Goal: Task Accomplishment & Management: Manage account settings

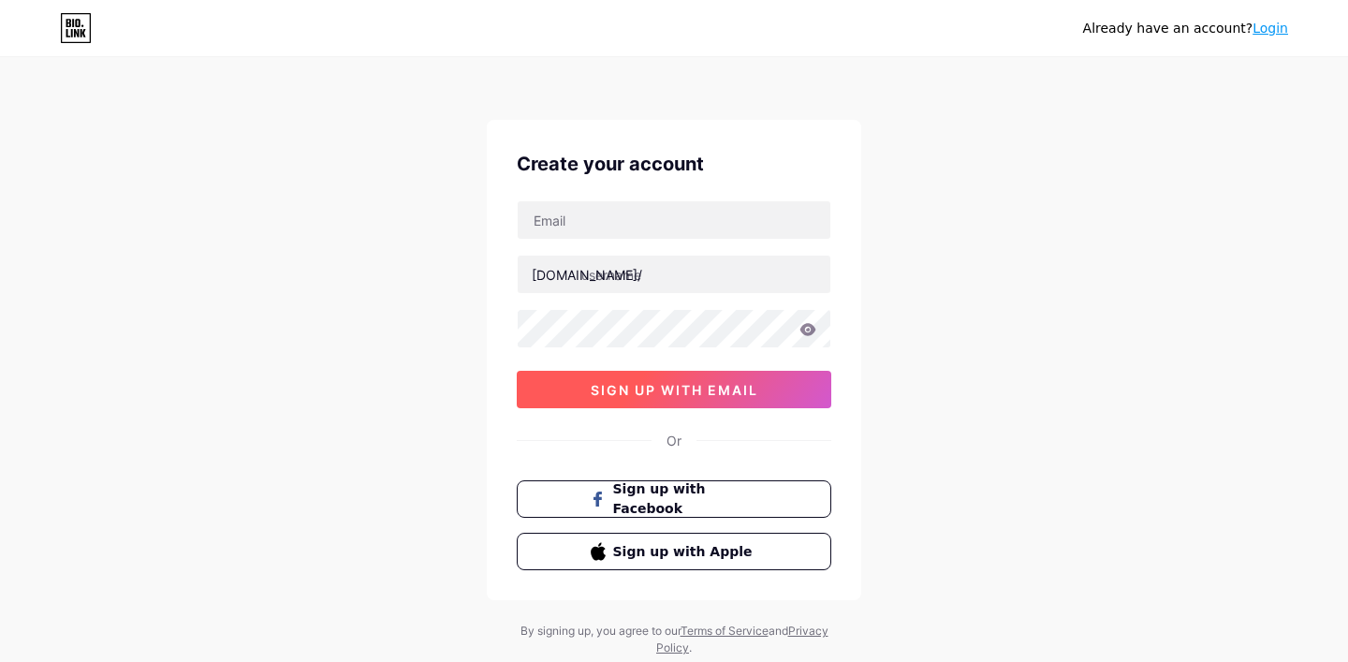
click at [712, 384] on span "sign up with email" at bounding box center [675, 390] width 168 height 16
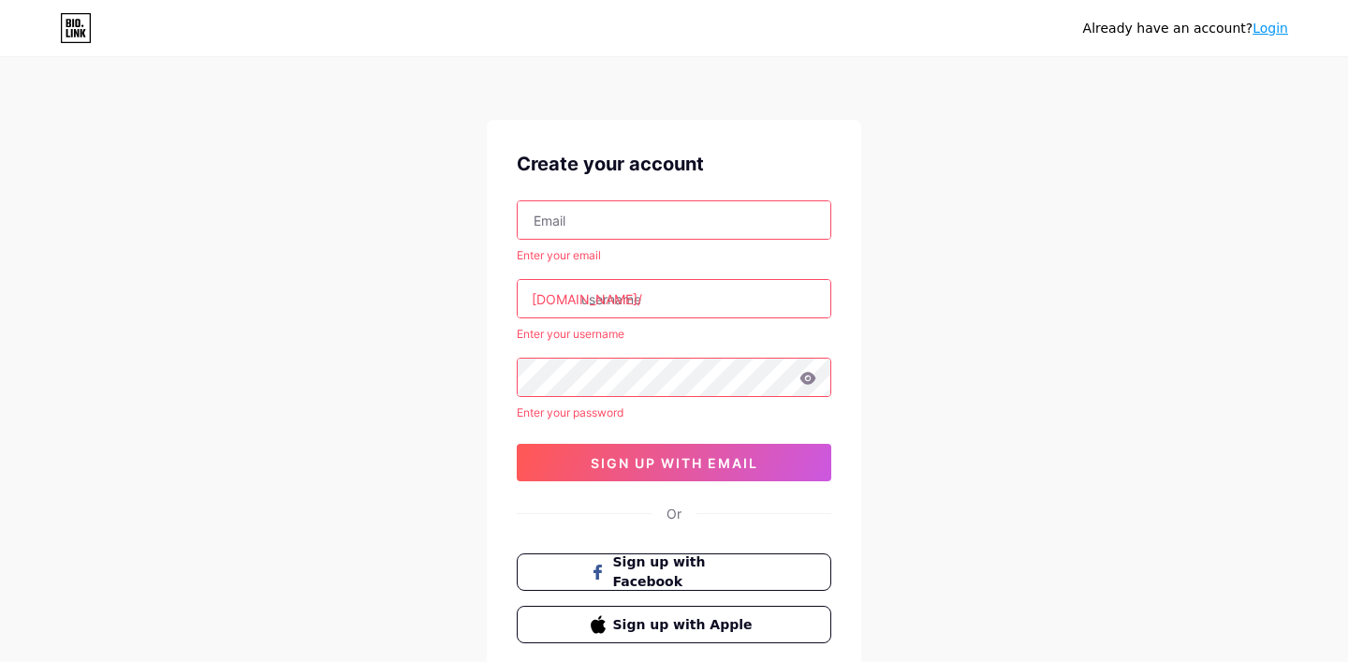
click at [672, 216] on input "text" at bounding box center [674, 219] width 313 height 37
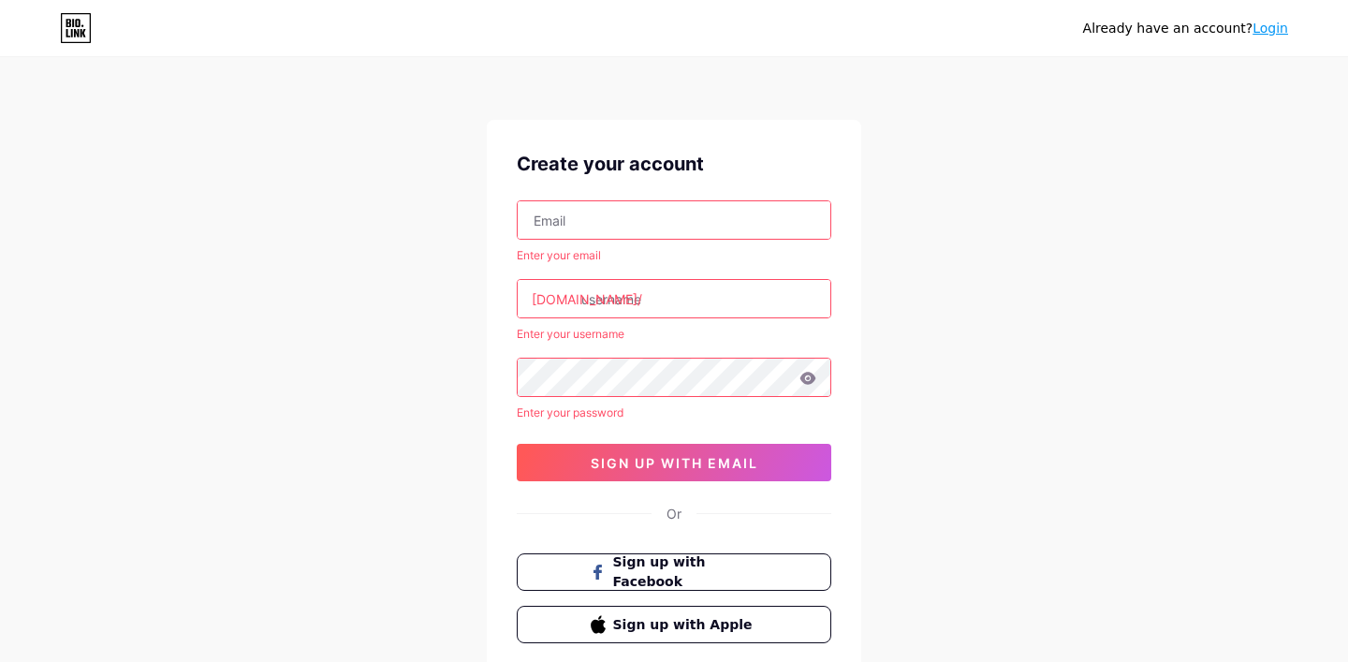
click at [672, 216] on input "text" at bounding box center [674, 219] width 313 height 37
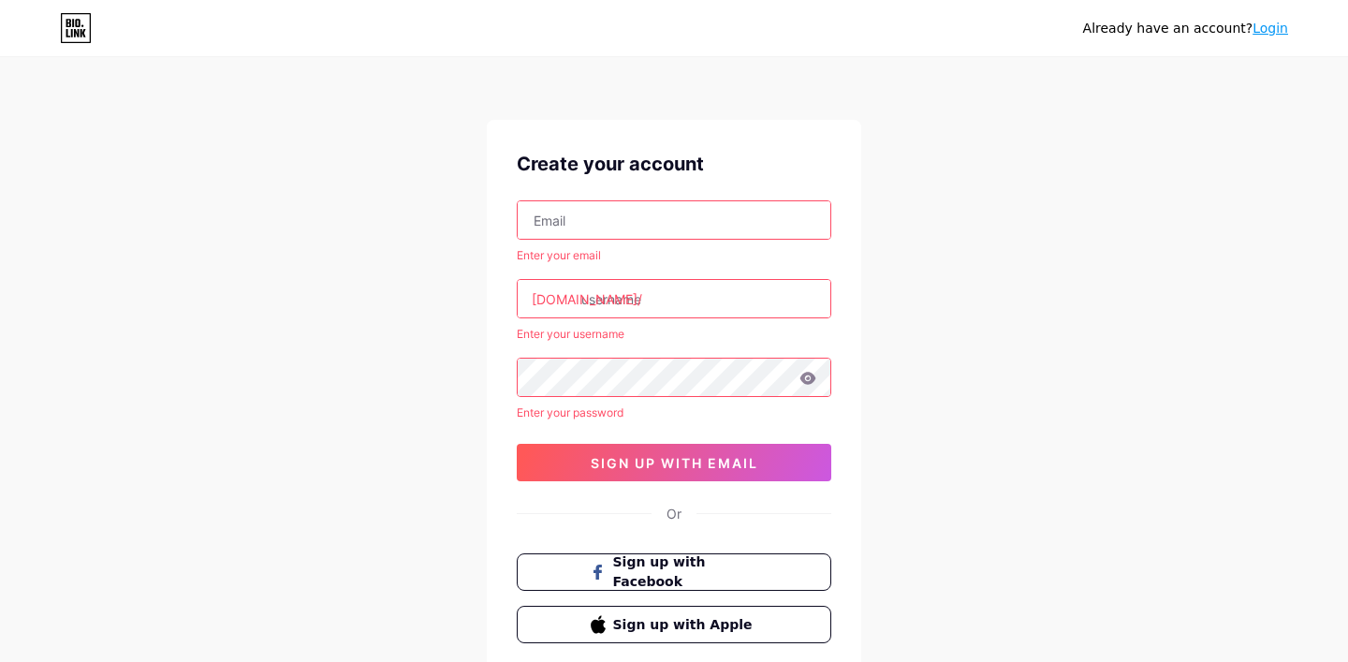
click at [672, 216] on input "text" at bounding box center [674, 219] width 313 height 37
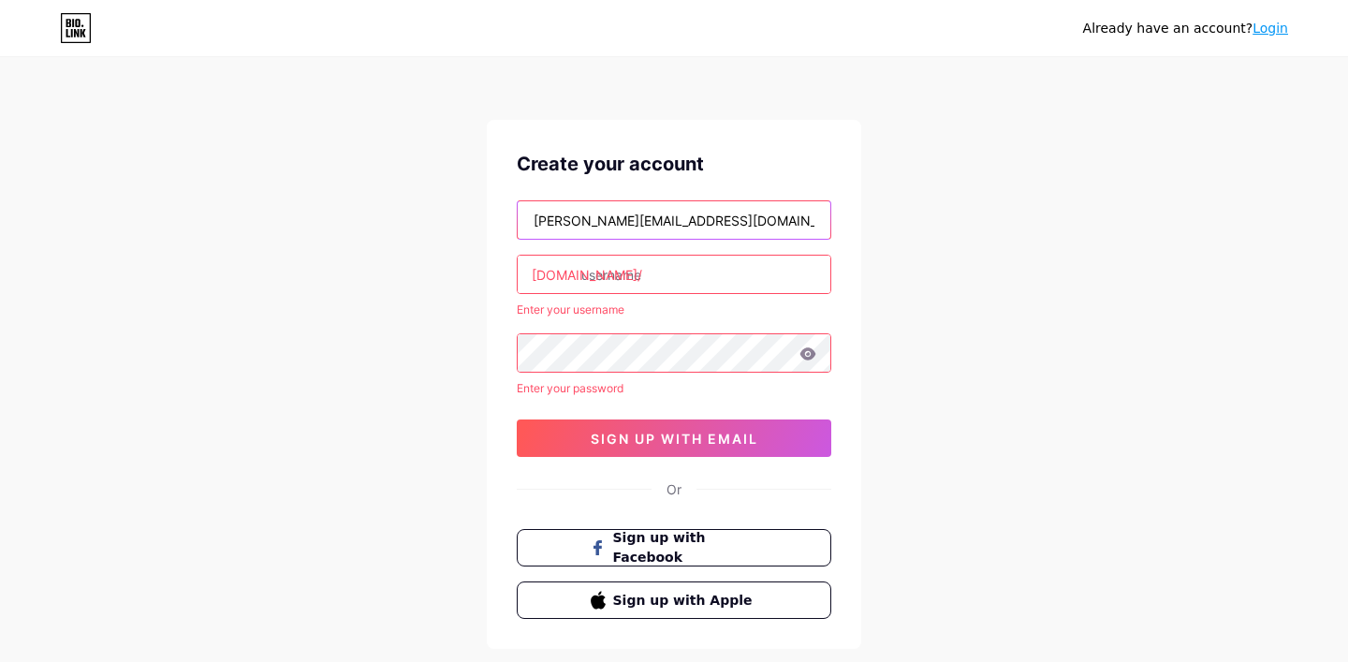
type input "[PERSON_NAME][EMAIL_ADDRESS][DOMAIN_NAME]"
click at [656, 266] on input "text" at bounding box center [674, 274] width 313 height 37
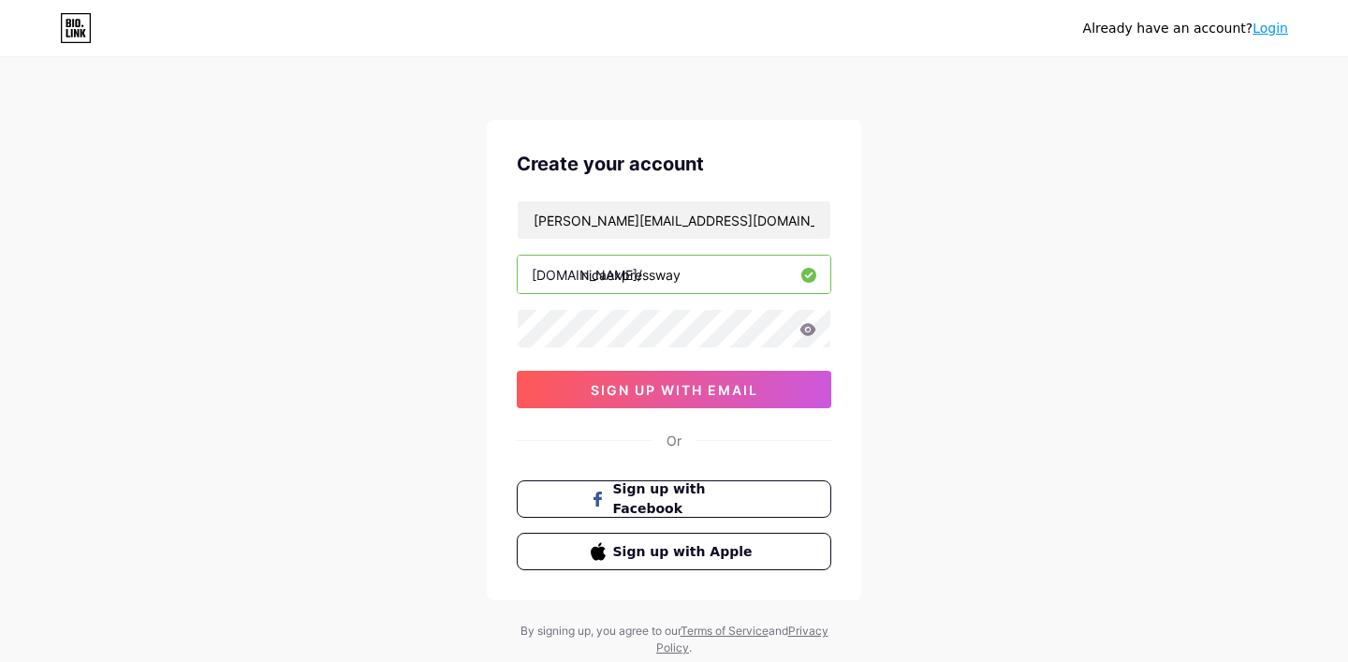
type input "nicaexpressway"
click at [761, 390] on button "sign up with email" at bounding box center [674, 389] width 315 height 37
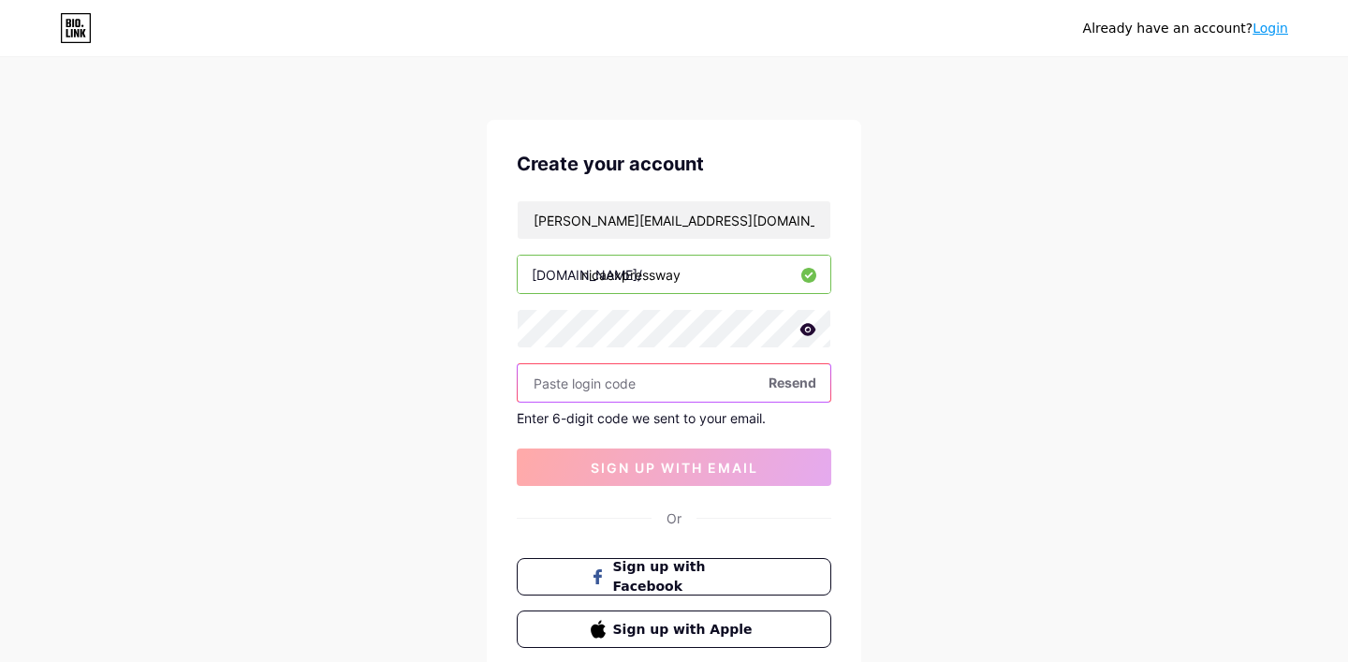
paste input "500417"
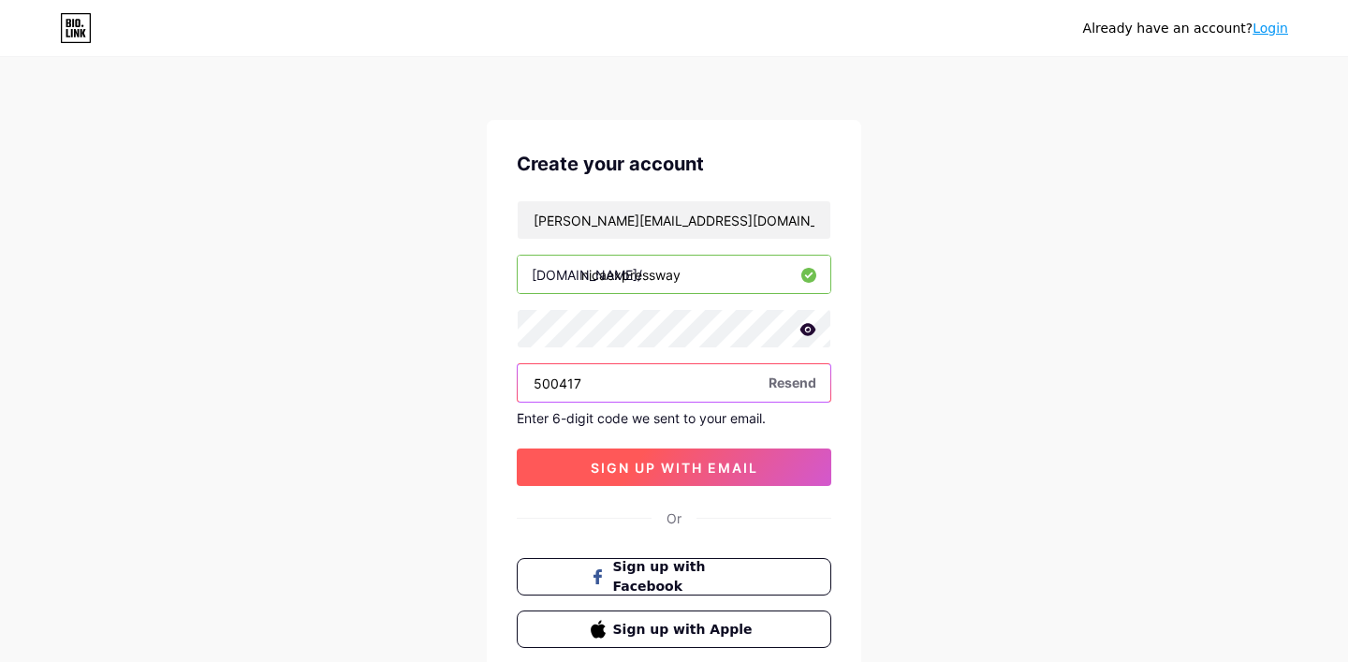
type input "500417"
click at [697, 463] on span "sign up with email" at bounding box center [675, 468] width 168 height 16
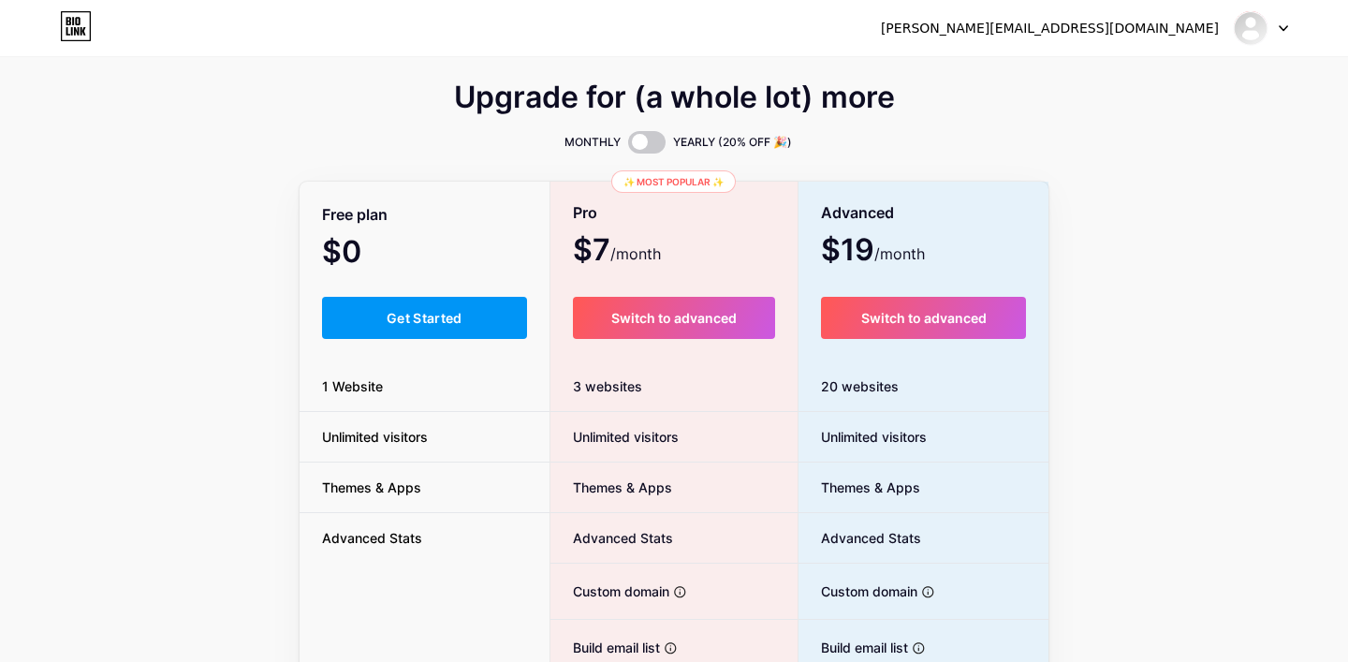
click at [405, 311] on span "Get Started" at bounding box center [425, 318] width 76 height 16
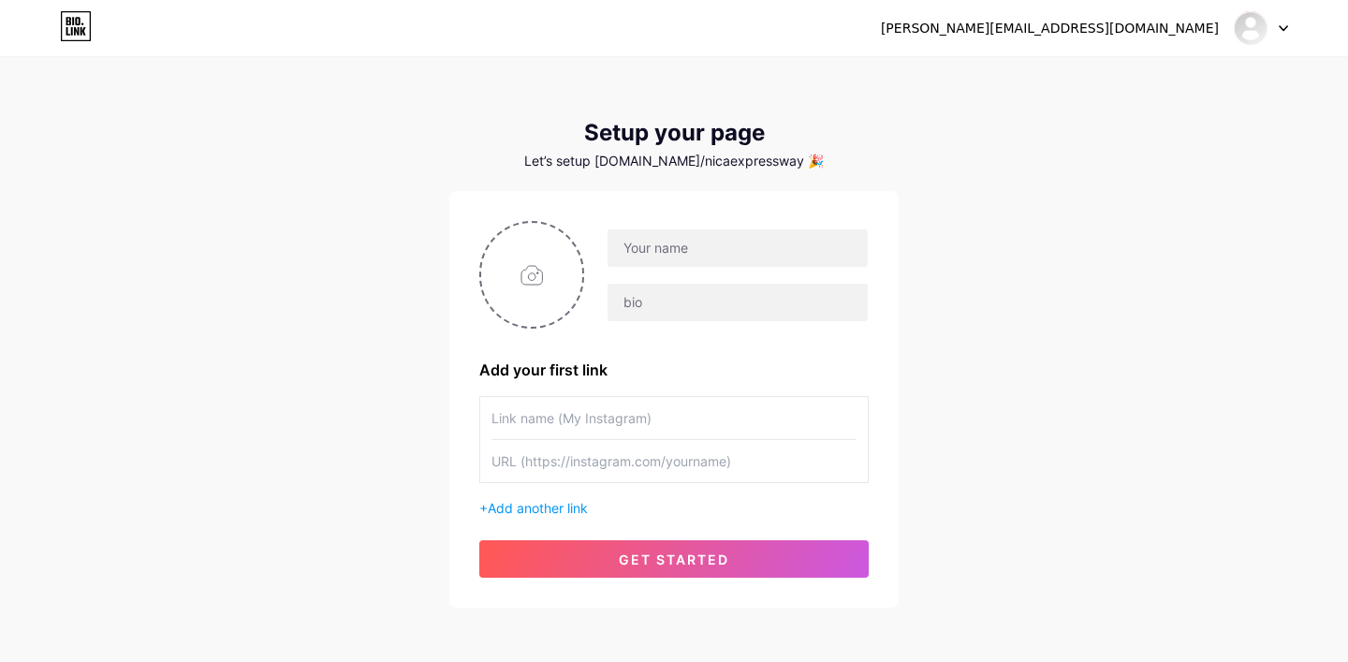
click at [556, 492] on div "+ Add another link" at bounding box center [673, 457] width 389 height 122
click at [538, 515] on span "Add another link" at bounding box center [538, 508] width 100 height 16
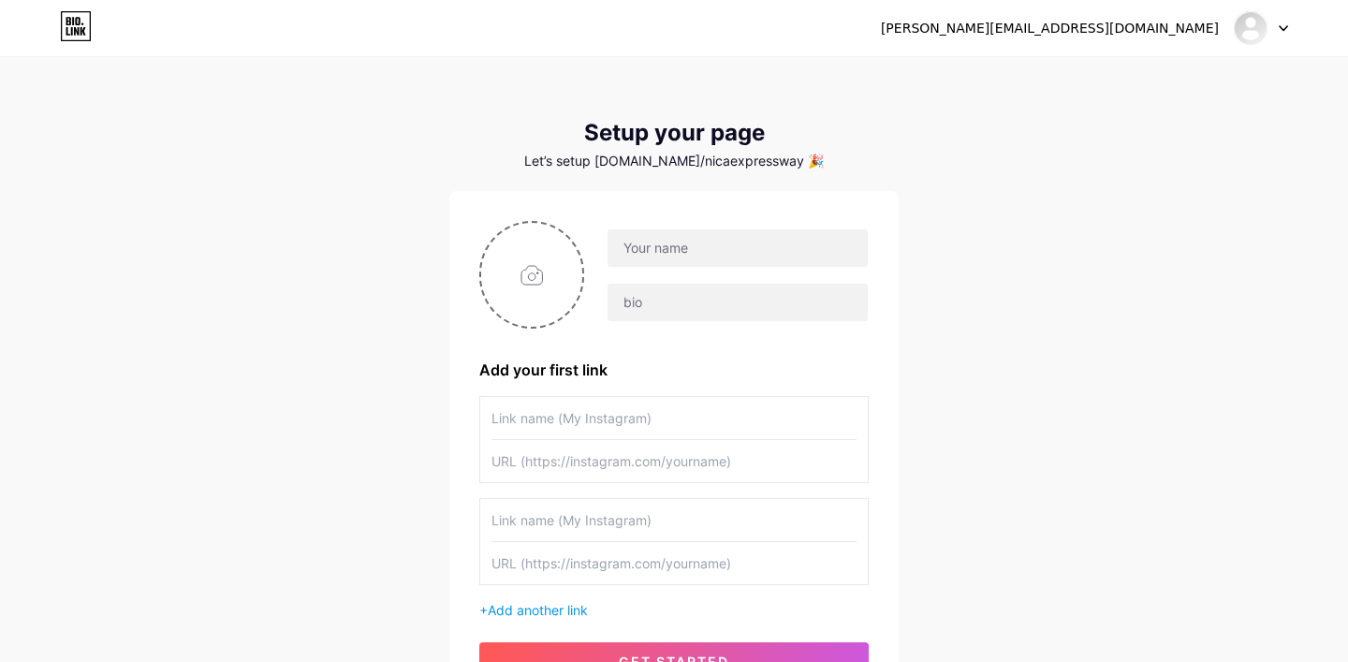
click at [656, 420] on input "text" at bounding box center [674, 418] width 365 height 42
type input "F"
click at [572, 420] on input "Seguinos en facebook" at bounding box center [674, 418] width 365 height 42
drag, startPoint x: 572, startPoint y: 417, endPoint x: 697, endPoint y: 411, distance: 124.6
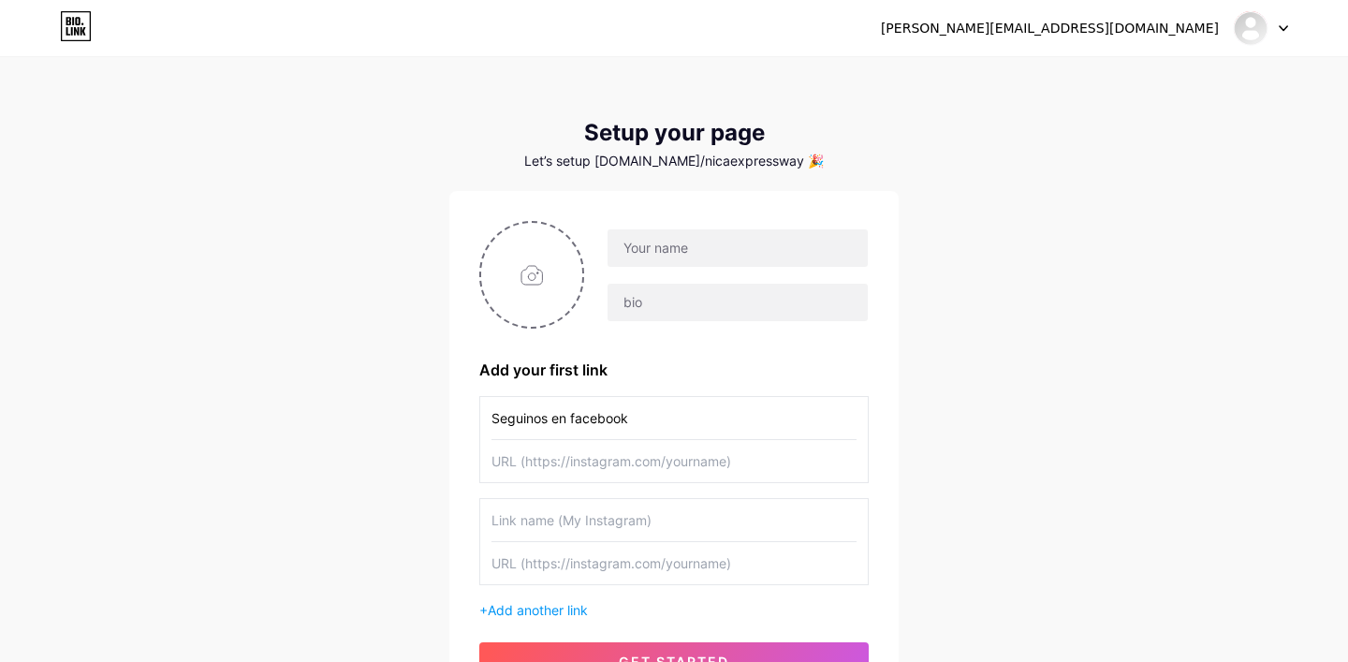
click at [697, 411] on input "Seguinos en facebook" at bounding box center [674, 418] width 365 height 42
type input "Seguinos en Instagram"
type input "Seguinos en Facebook"
drag, startPoint x: 564, startPoint y: 603, endPoint x: 452, endPoint y: 548, distance: 124.4
click at [564, 603] on span "Add another link" at bounding box center [538, 610] width 100 height 16
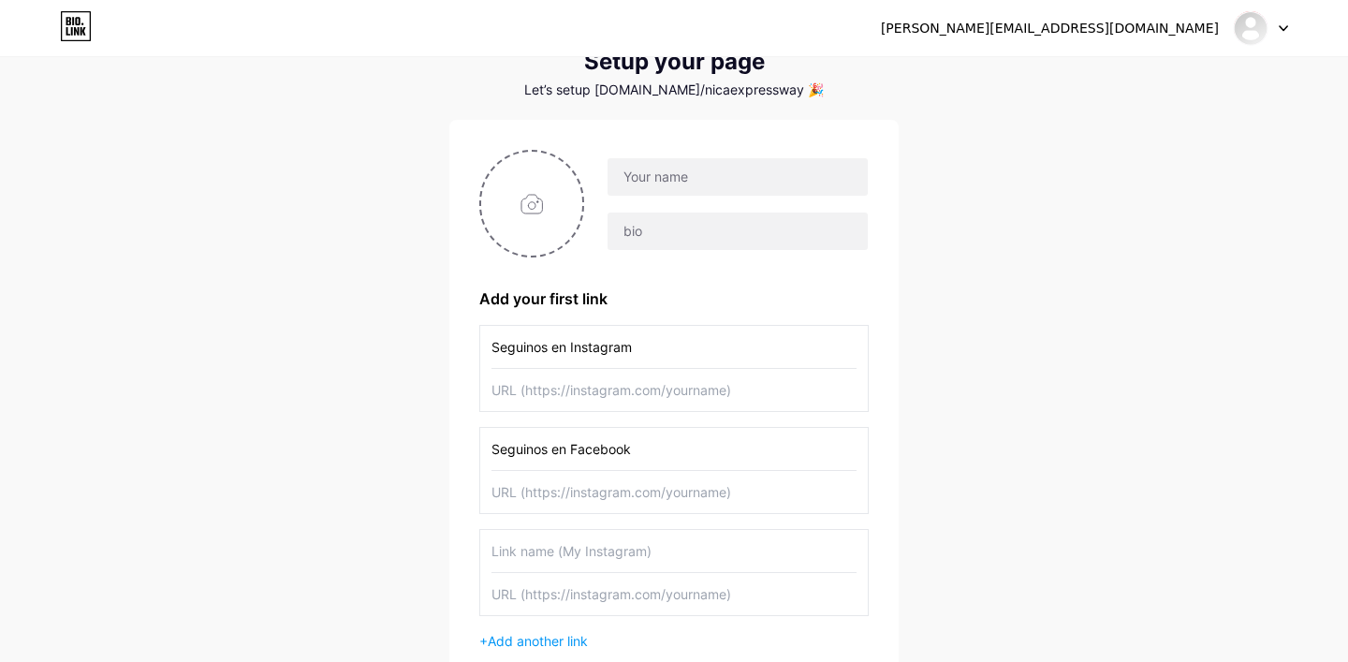
scroll to position [85, 0]
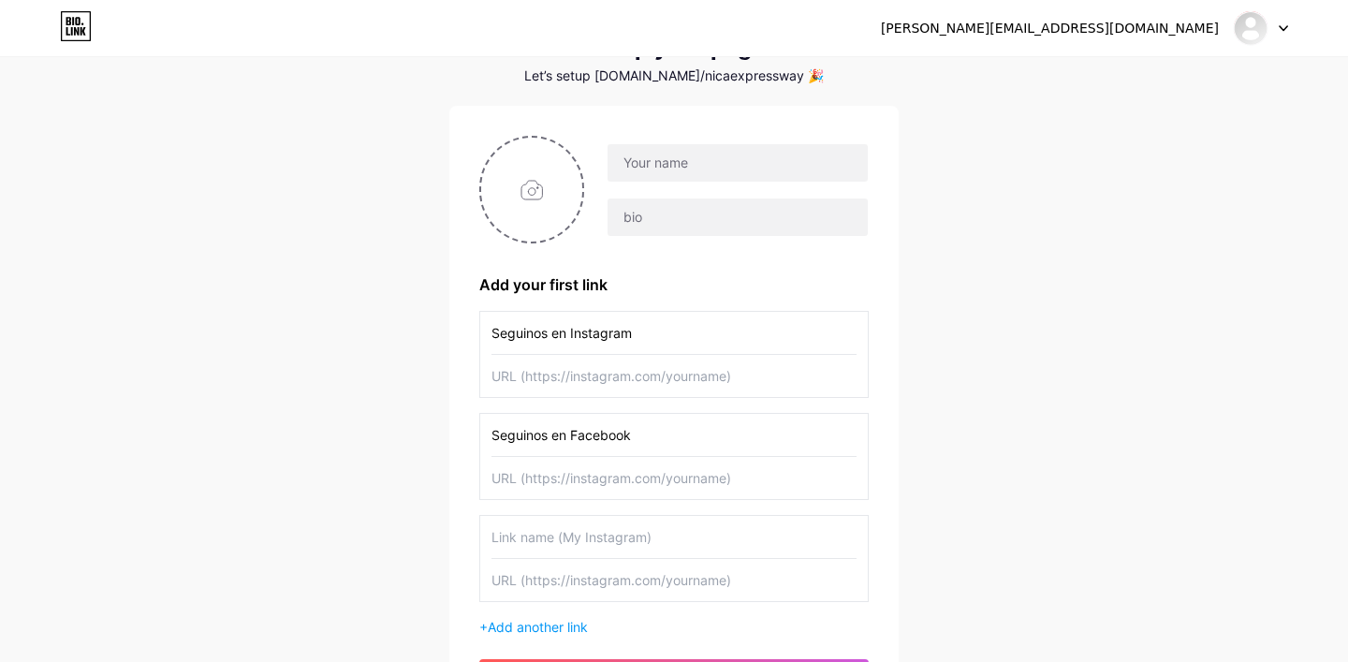
click at [638, 543] on input "text" at bounding box center [674, 537] width 365 height 42
click at [1110, 219] on div "[PERSON_NAME][EMAIL_ADDRESS][DOMAIN_NAME] Dashboard Logout Setup your page Let’…" at bounding box center [674, 351] width 1348 height 872
click at [645, 371] on input "text" at bounding box center [674, 376] width 365 height 42
paste input "[URL][DOMAIN_NAME]"
type input "[URL][DOMAIN_NAME]"
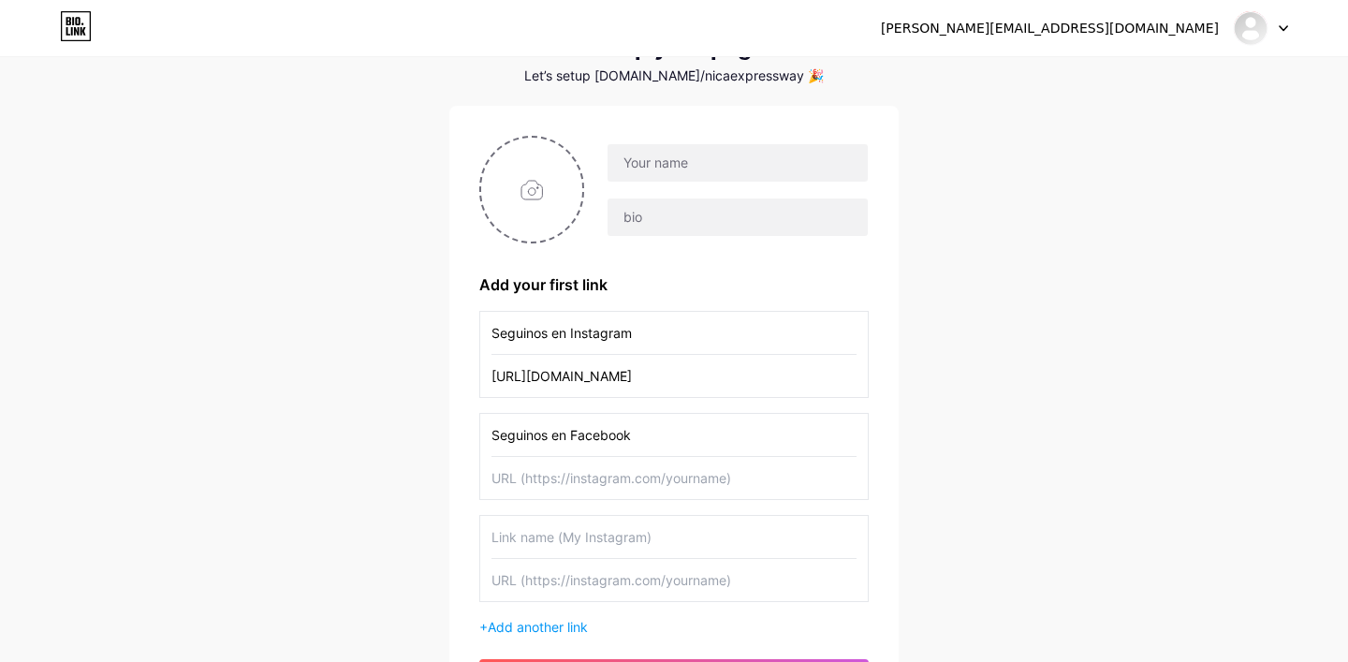
click at [628, 484] on input "text" at bounding box center [674, 478] width 365 height 42
paste input "[URL][DOMAIN_NAME]"
type input "[URL][DOMAIN_NAME]"
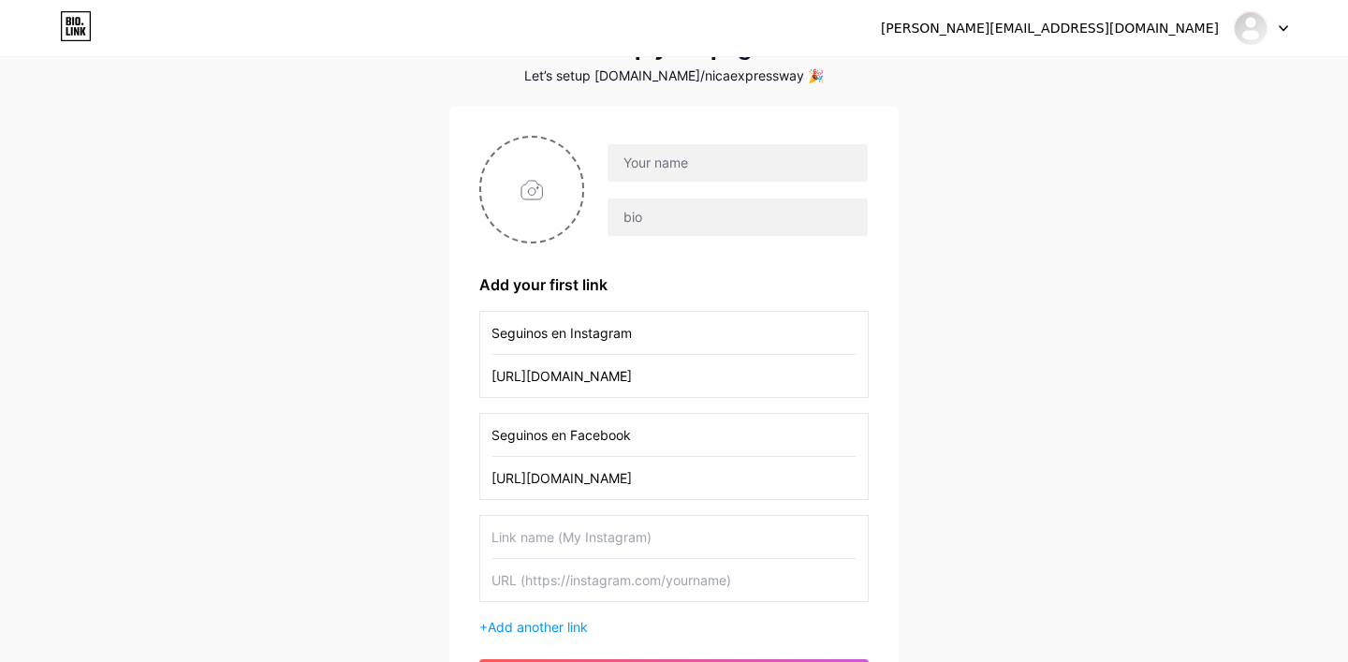
click at [704, 543] on input "text" at bounding box center [674, 537] width 365 height 42
type input "Escribinos a Whatsapp"
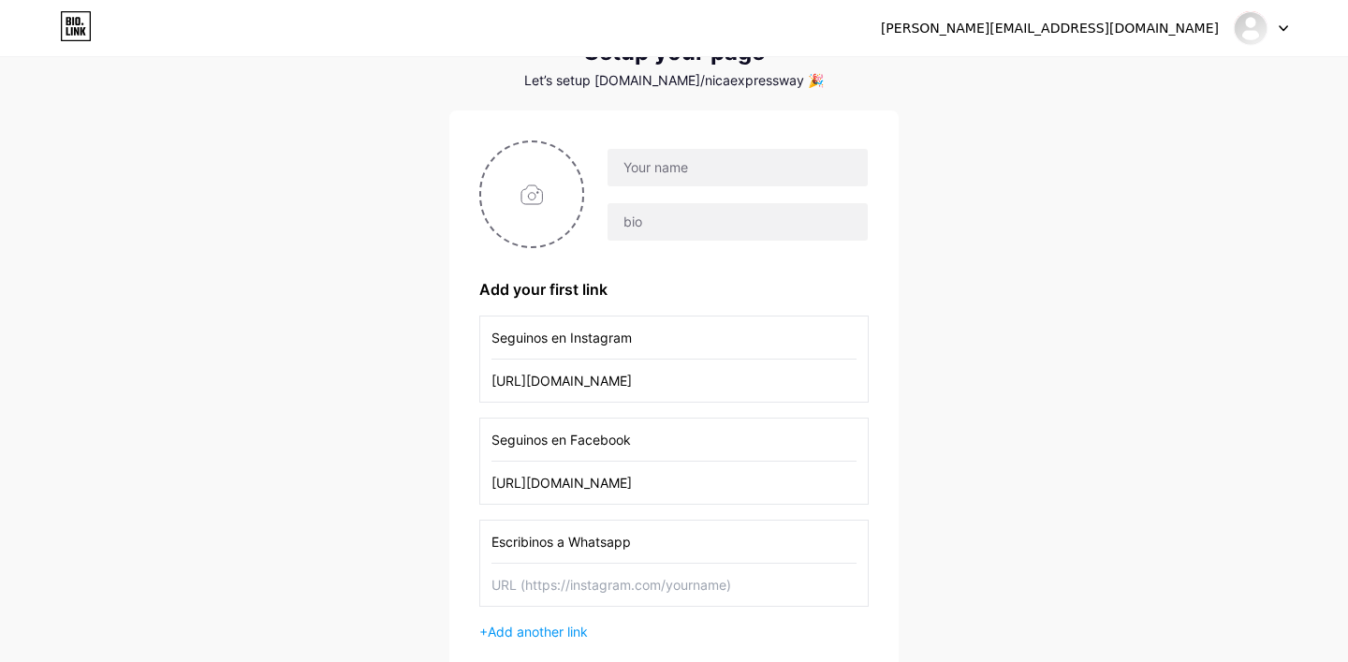
scroll to position [285, 0]
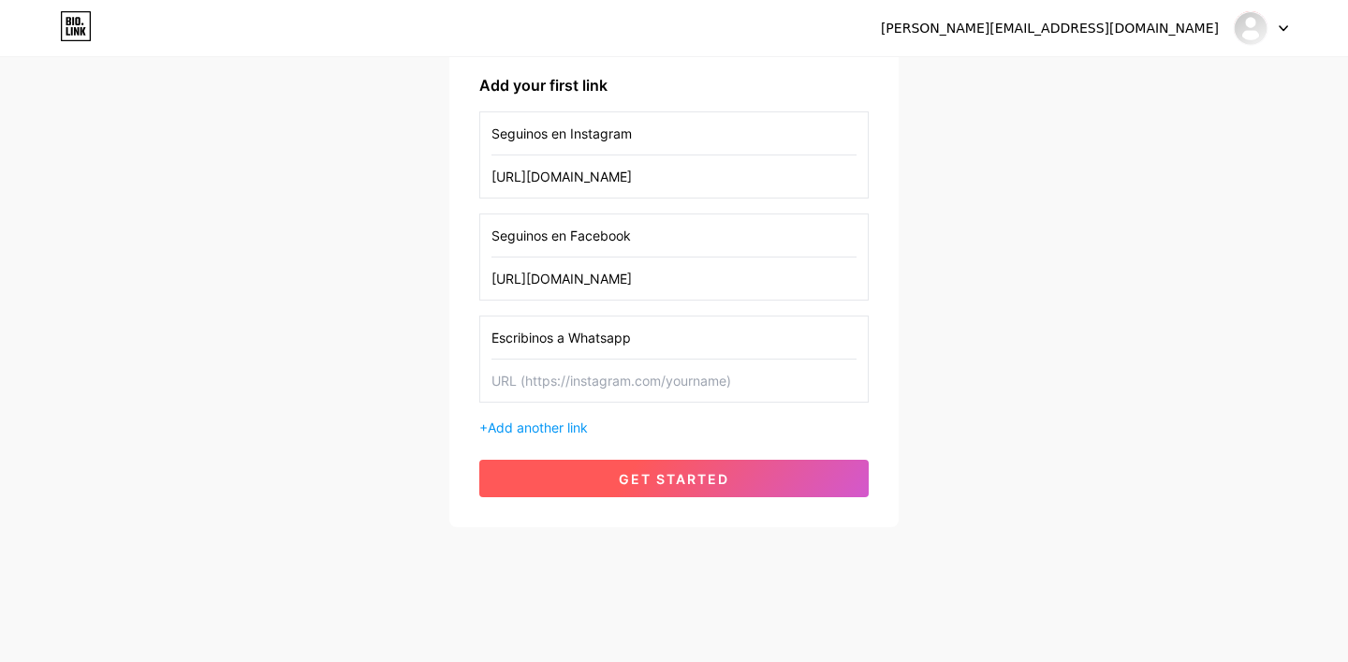
click at [727, 473] on span "get started" at bounding box center [674, 479] width 110 height 16
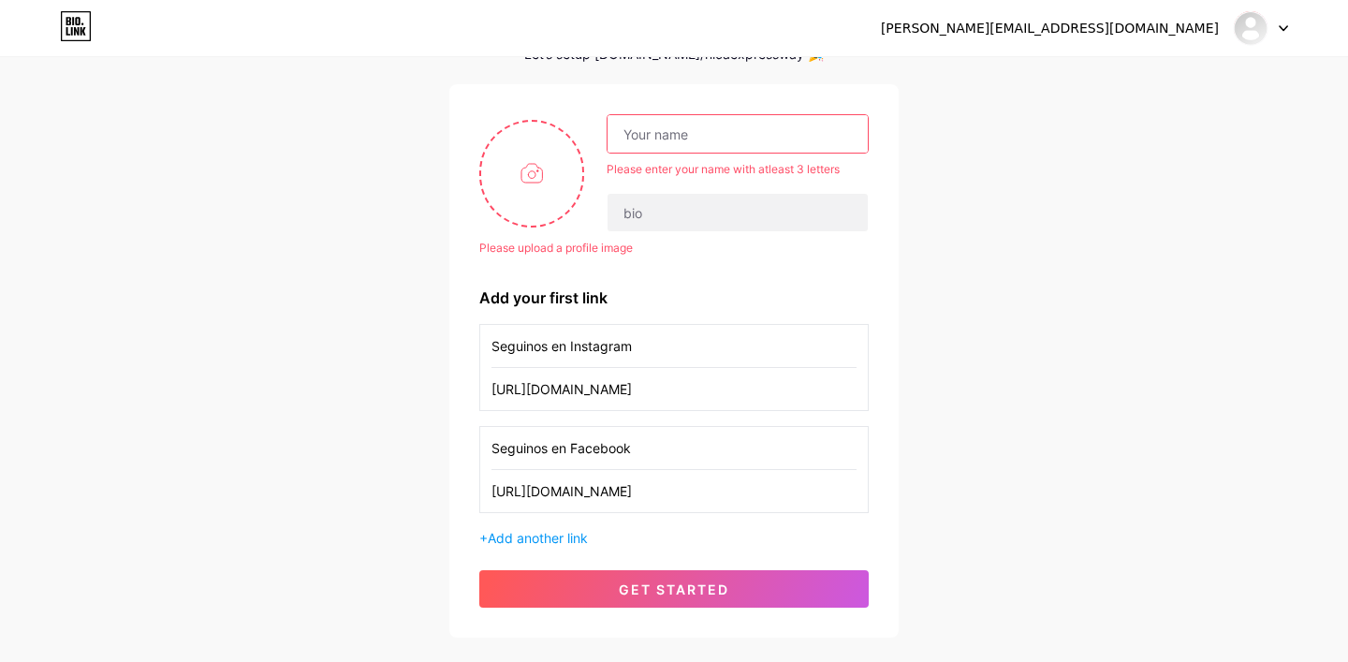
scroll to position [0, 0]
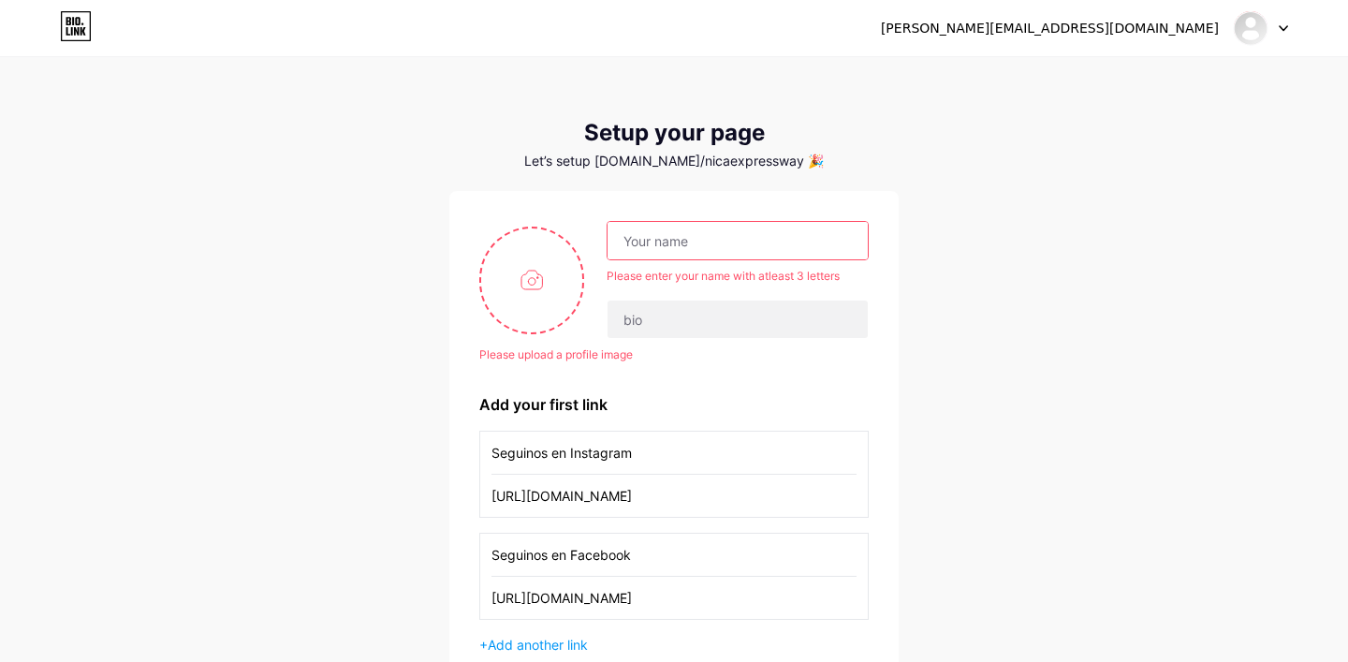
click at [695, 242] on input "text" at bounding box center [738, 240] width 260 height 37
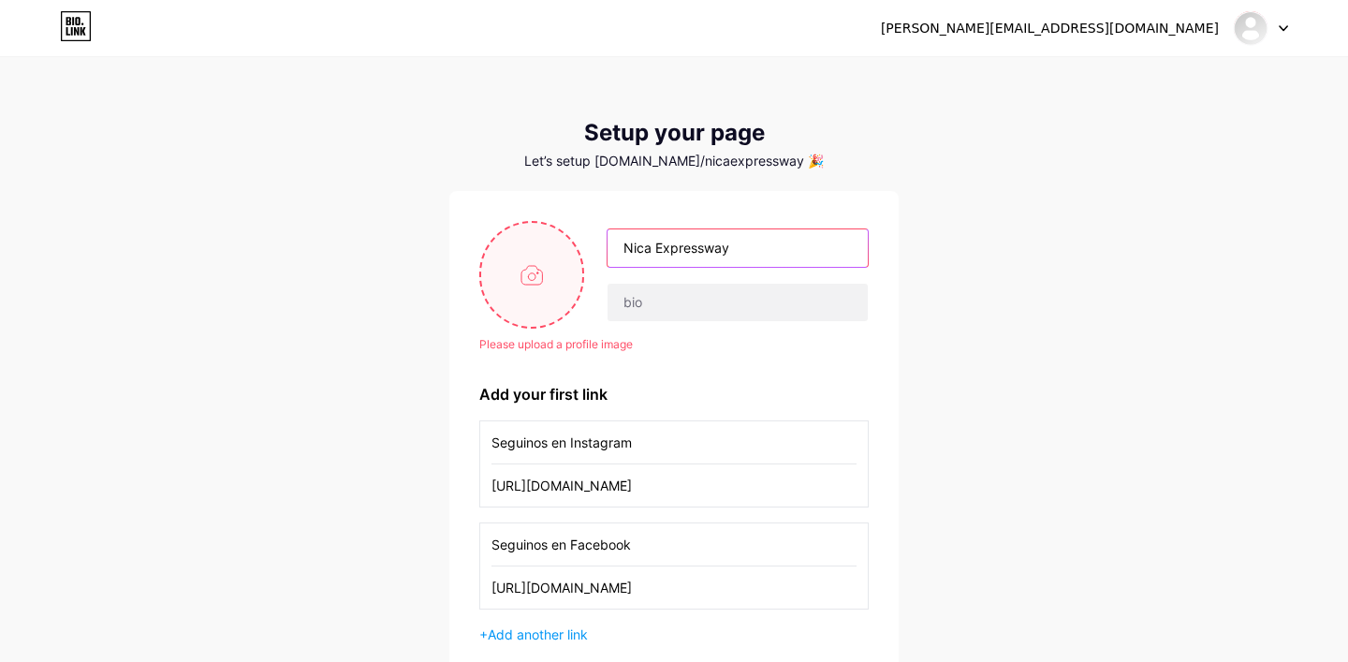
type input "Nica Expressway"
click at [551, 286] on input "file" at bounding box center [531, 275] width 101 height 104
type input "C:\fakepath\logo nica expressway.jpg"
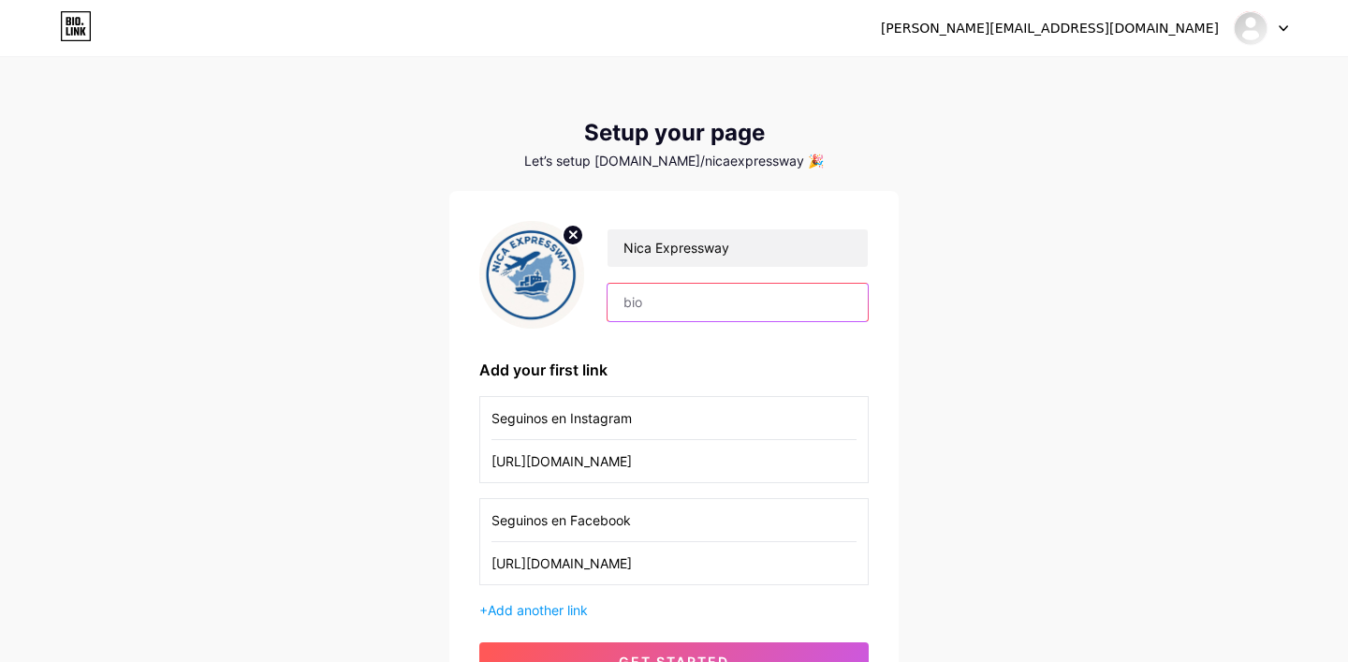
click at [647, 300] on input "text" at bounding box center [738, 302] width 260 height 37
paste input "✈️📦 Envíos de [GEOGRAPHIC_DATA] a [GEOGRAPHIC_DATA] 🚛 Rápidos, seguros y confia…"
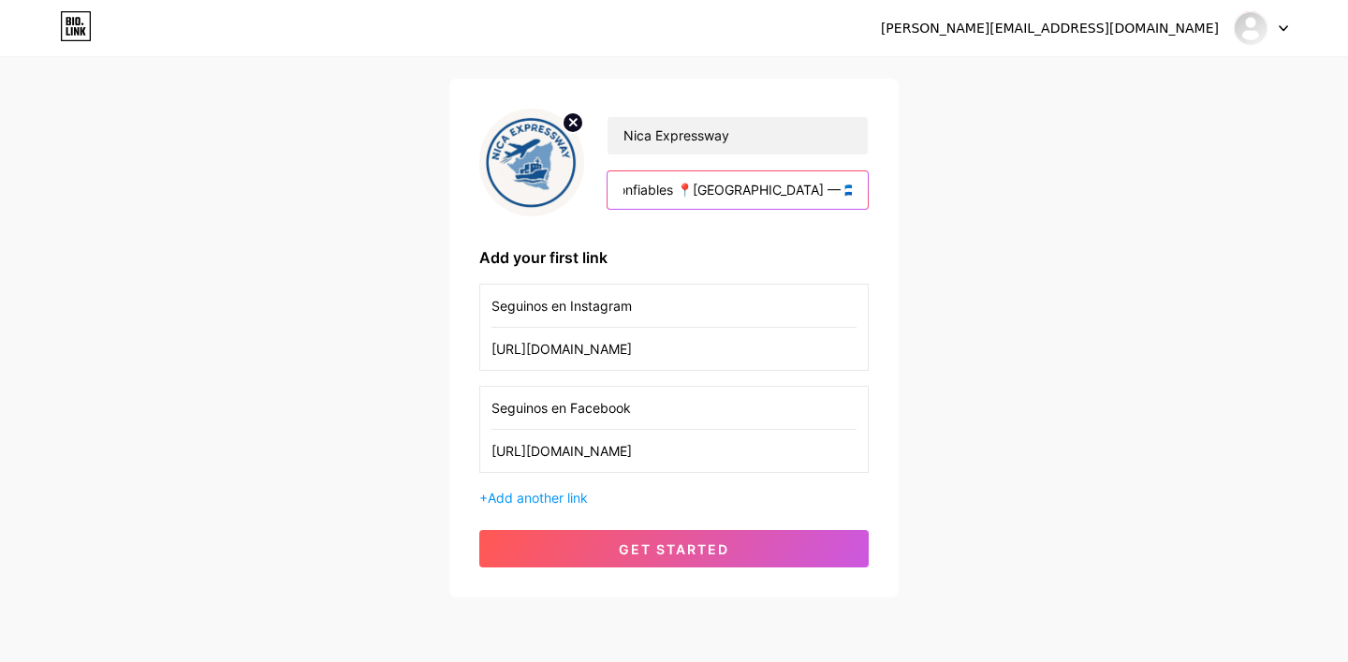
scroll to position [180, 0]
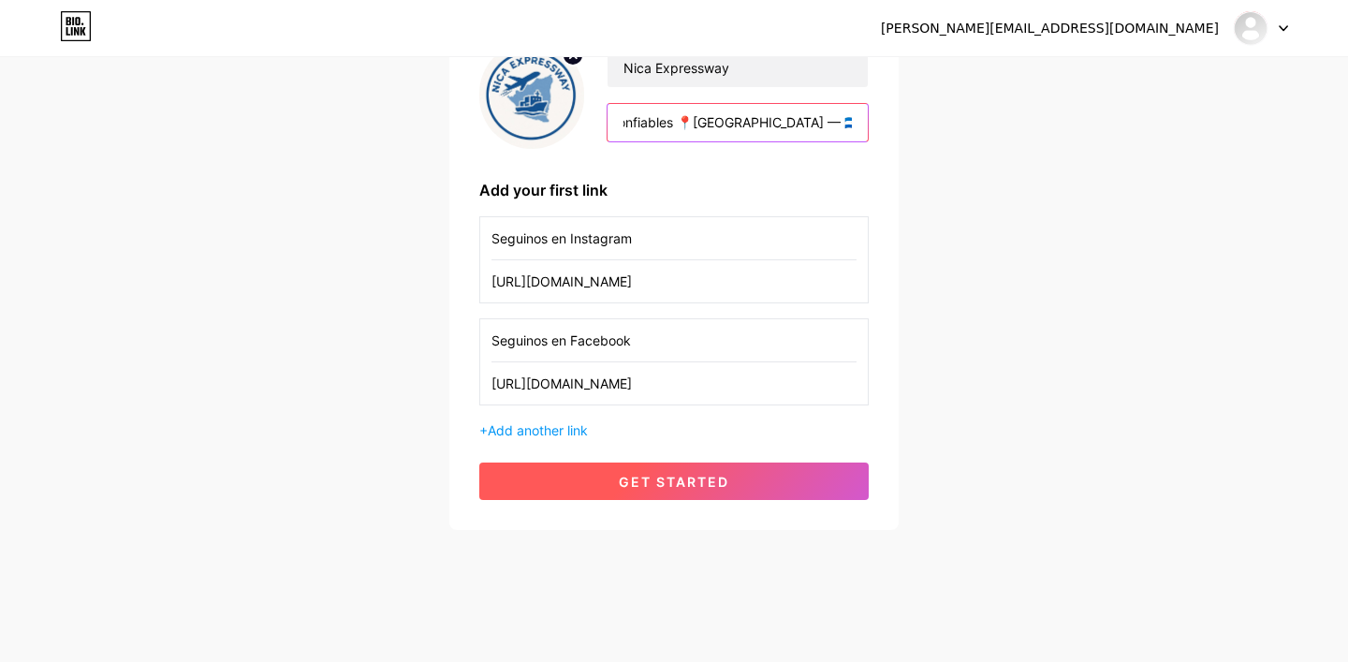
type input "✈️📦 Envíos de [GEOGRAPHIC_DATA] a [GEOGRAPHIC_DATA] 🚛 Rápidos, seguros y confia…"
click at [704, 477] on span "get started" at bounding box center [674, 482] width 110 height 16
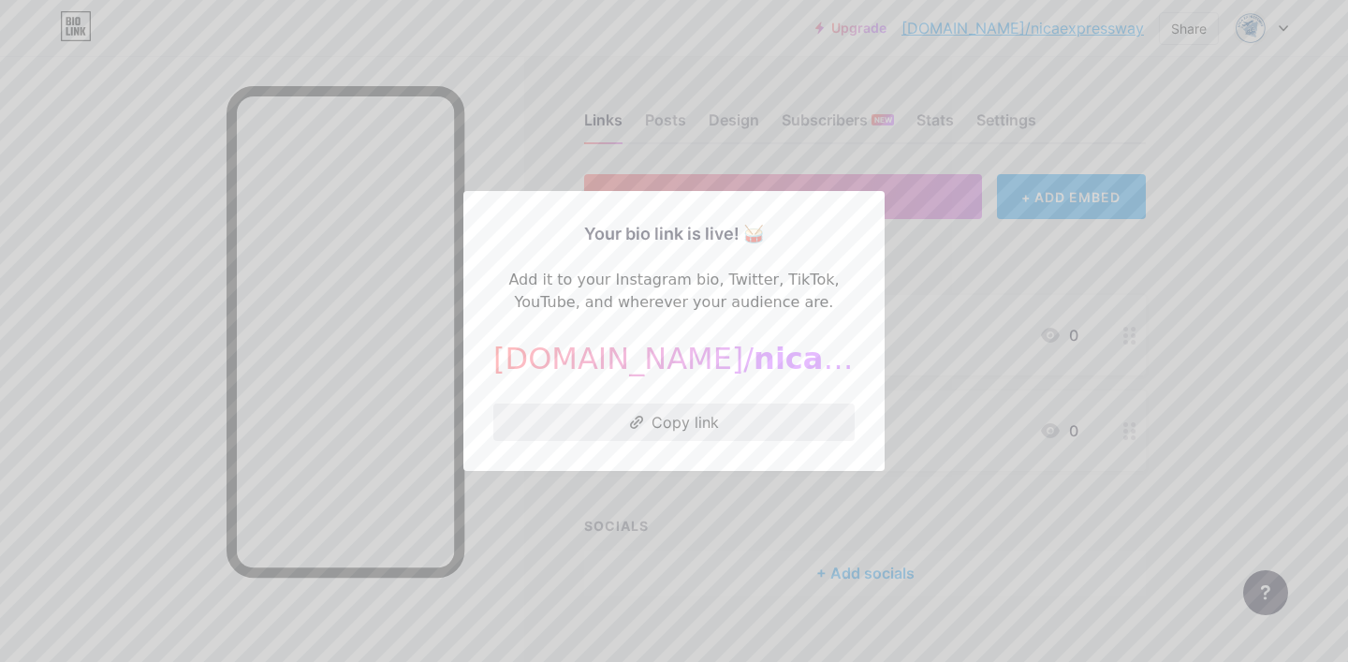
drag, startPoint x: 754, startPoint y: 426, endPoint x: 793, endPoint y: 415, distance: 40.9
click at [754, 427] on button "Copy link" at bounding box center [673, 422] width 361 height 37
click at [1145, 316] on div at bounding box center [674, 331] width 1348 height 662
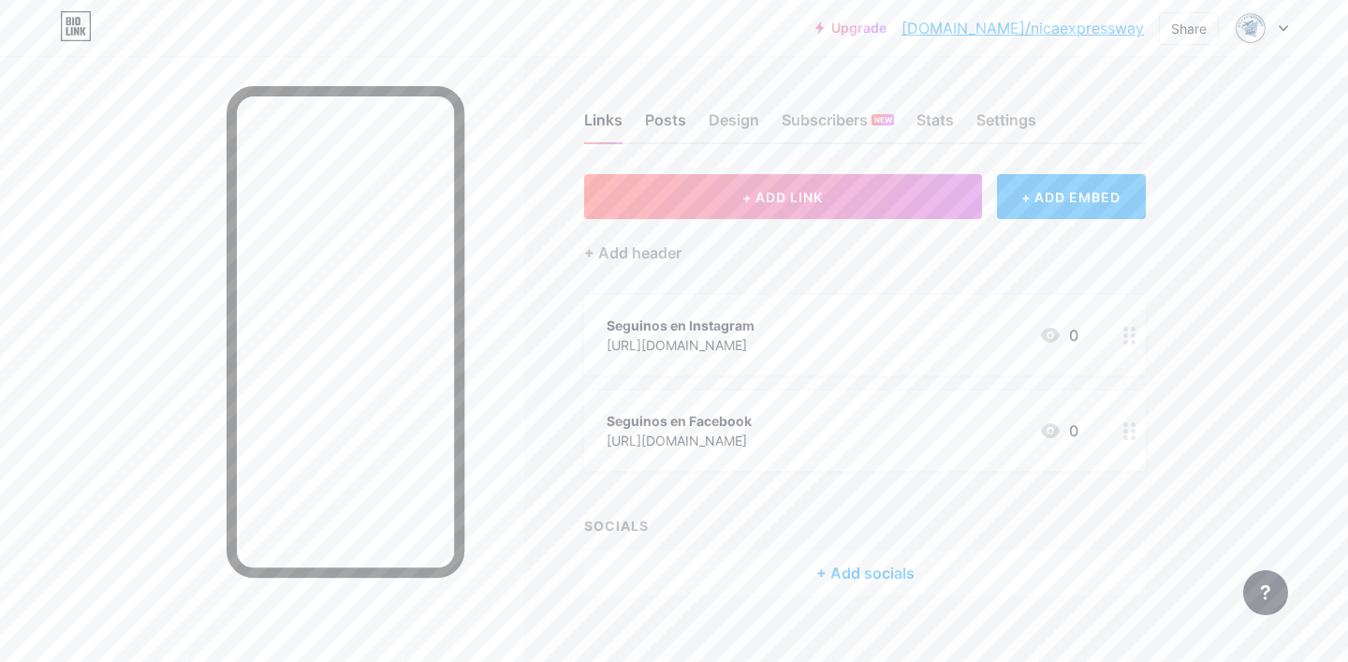
click at [649, 125] on div "Posts" at bounding box center [665, 126] width 41 height 34
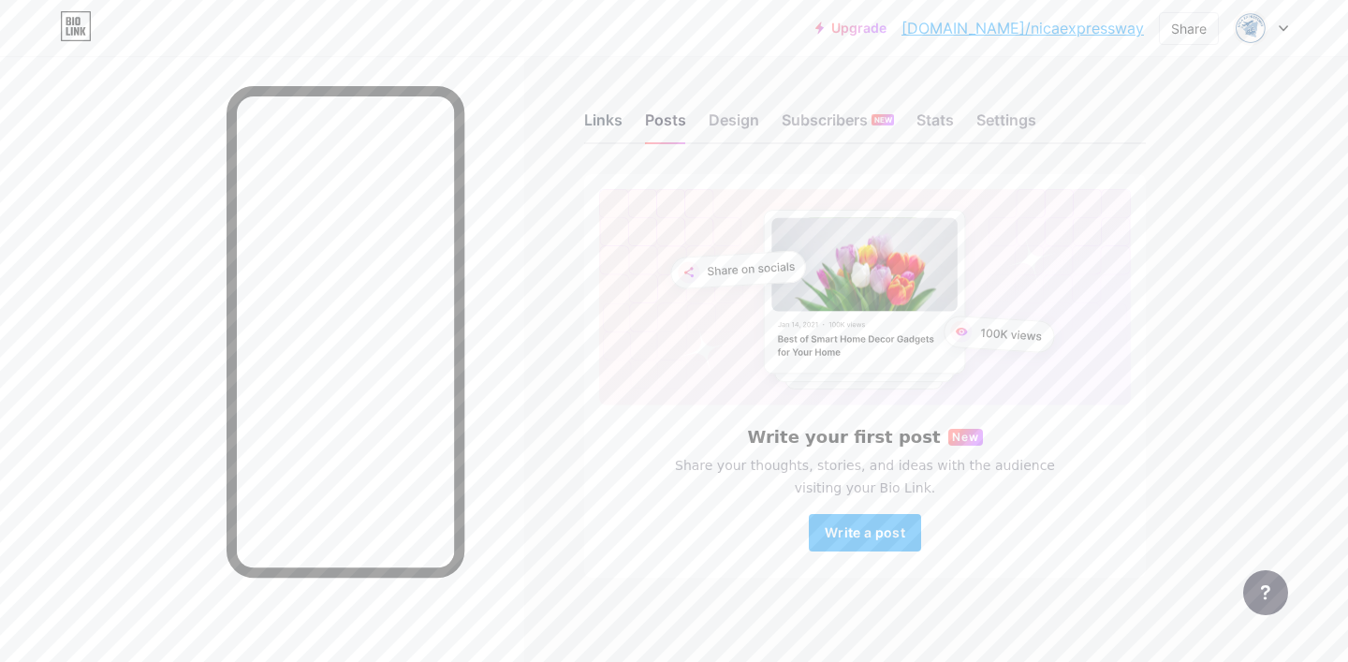
click at [608, 123] on div "Links" at bounding box center [603, 126] width 38 height 34
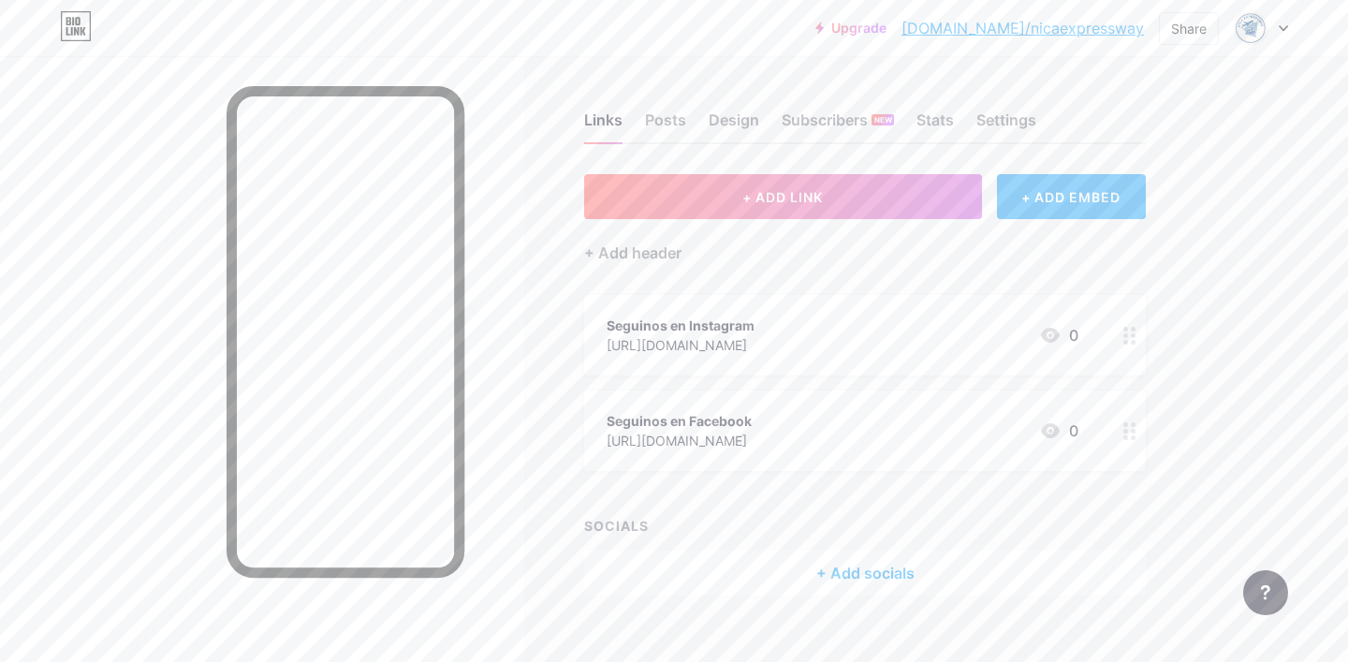
click at [859, 574] on div "+ Add socials" at bounding box center [865, 573] width 562 height 45
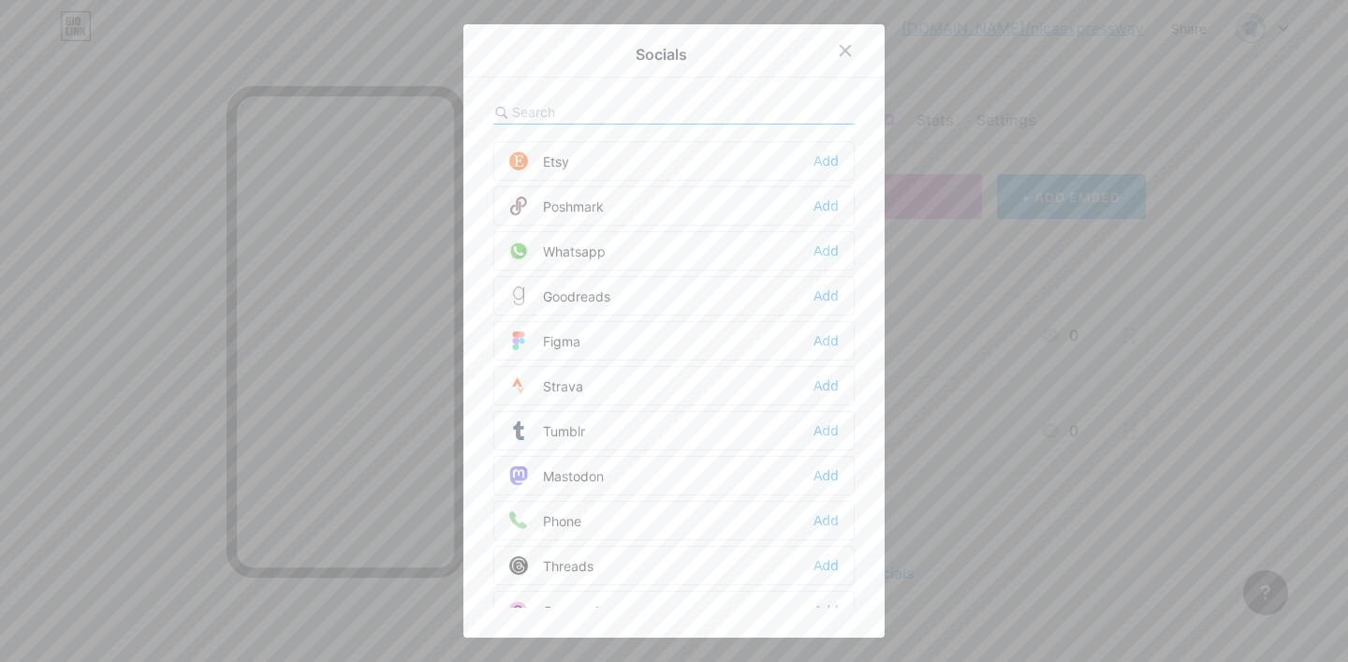
scroll to position [1543, 0]
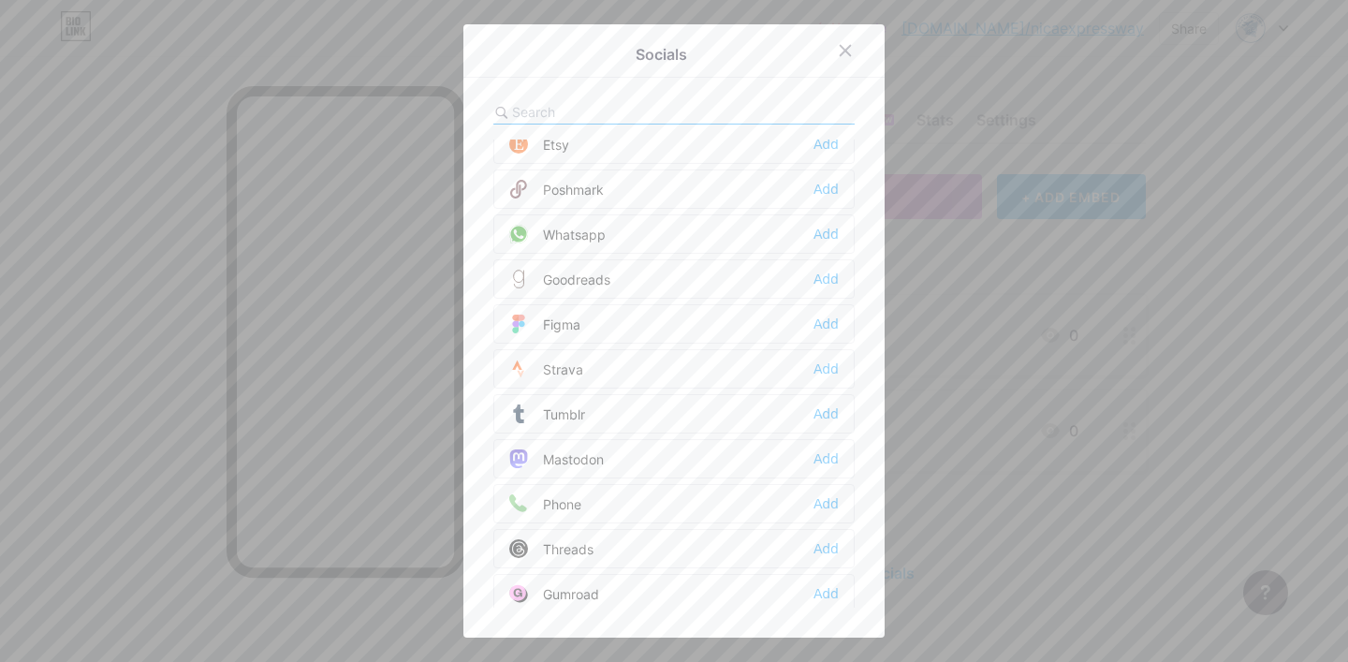
click at [597, 230] on div "Whatsapp" at bounding box center [557, 234] width 96 height 19
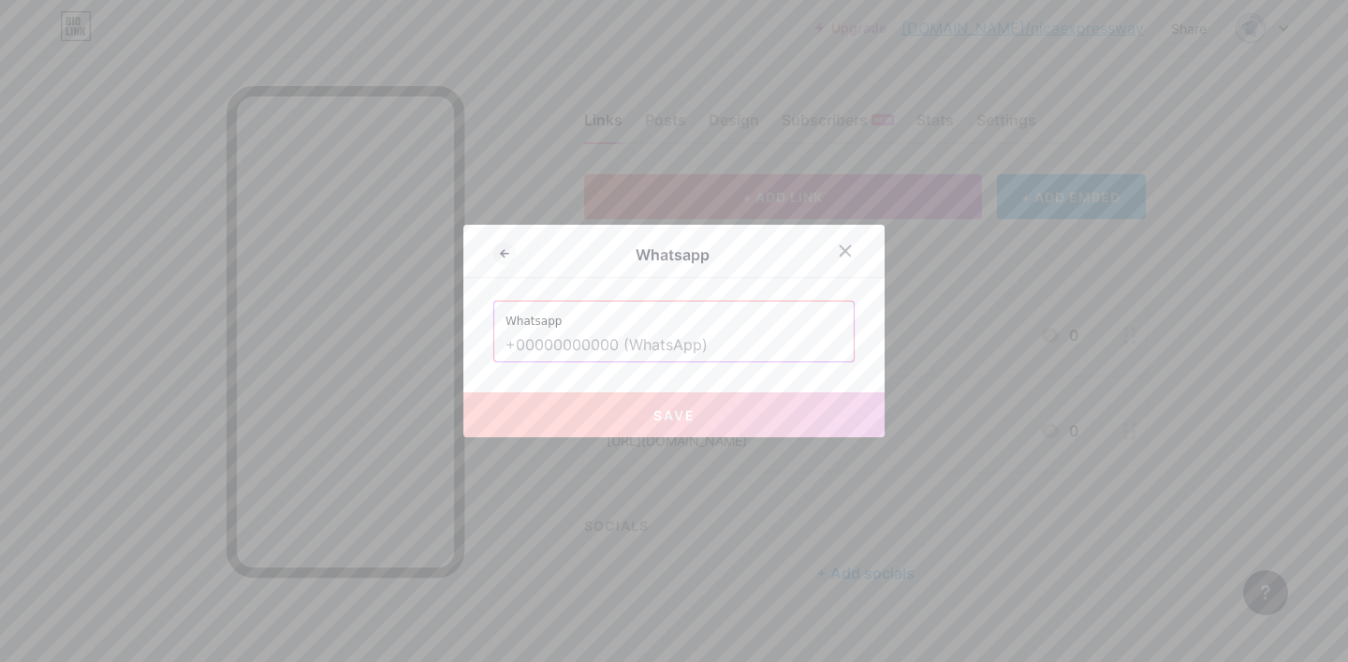
click at [848, 249] on icon at bounding box center [845, 250] width 15 height 15
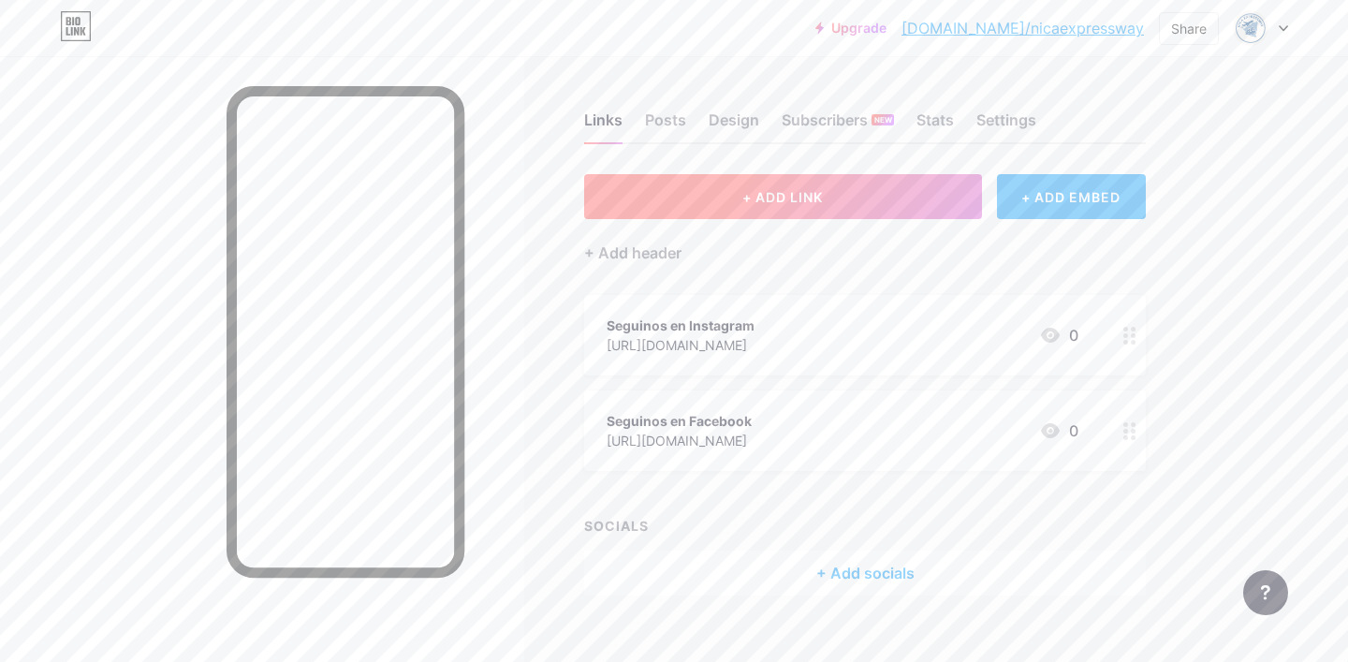
click at [811, 198] on span "+ ADD LINK" at bounding box center [782, 197] width 81 height 16
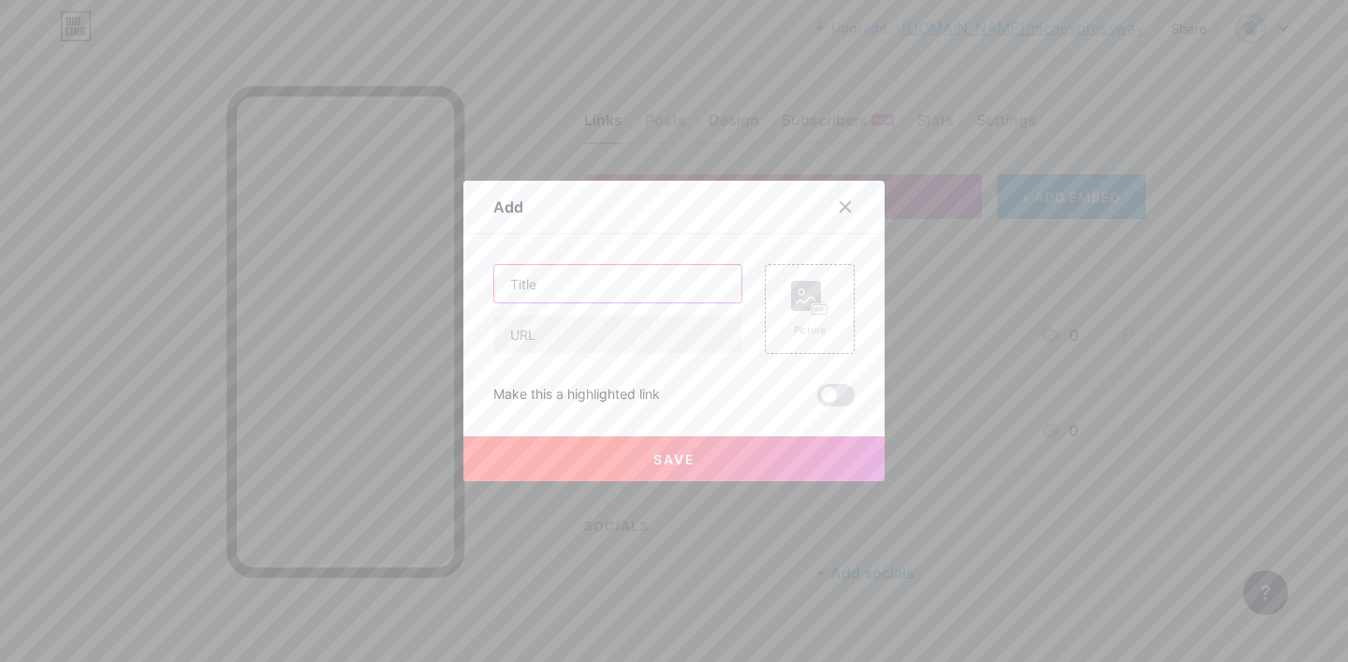
click at [616, 280] on input "text" at bounding box center [617, 283] width 247 height 37
type input "Escribinos al Whatsapp"
paste input "[DOMAIN_NAME][URL]"
type input "[DOMAIN_NAME][URL]"
click at [634, 286] on input "Escribinos al Whatsapp" at bounding box center [617, 283] width 247 height 37
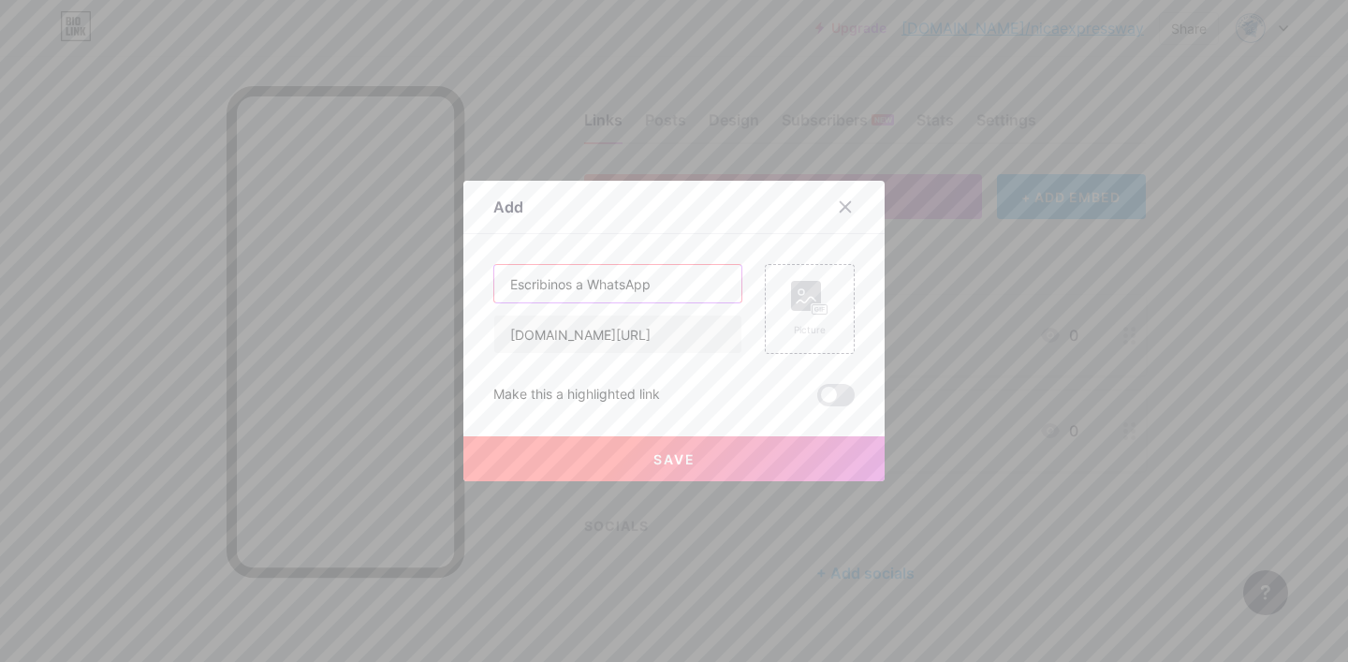
type input "Escribinos a WhatsApp"
click at [704, 463] on button "Save" at bounding box center [673, 458] width 421 height 45
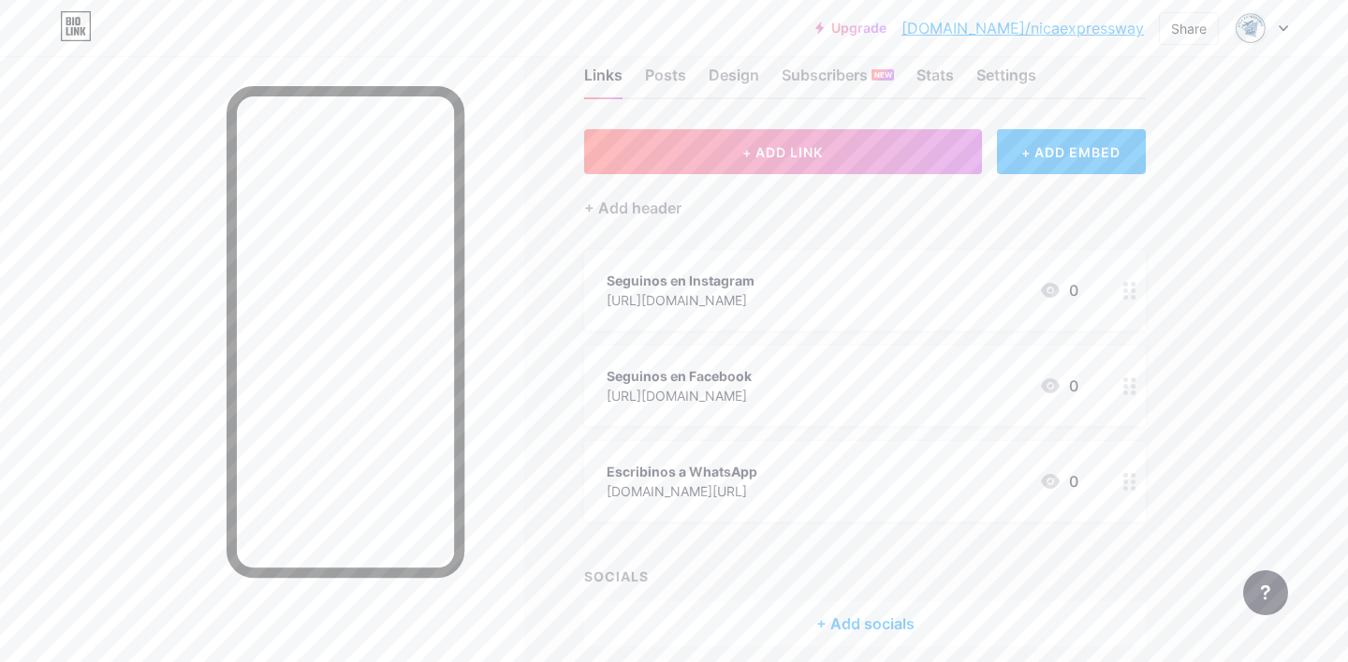
scroll to position [29, 0]
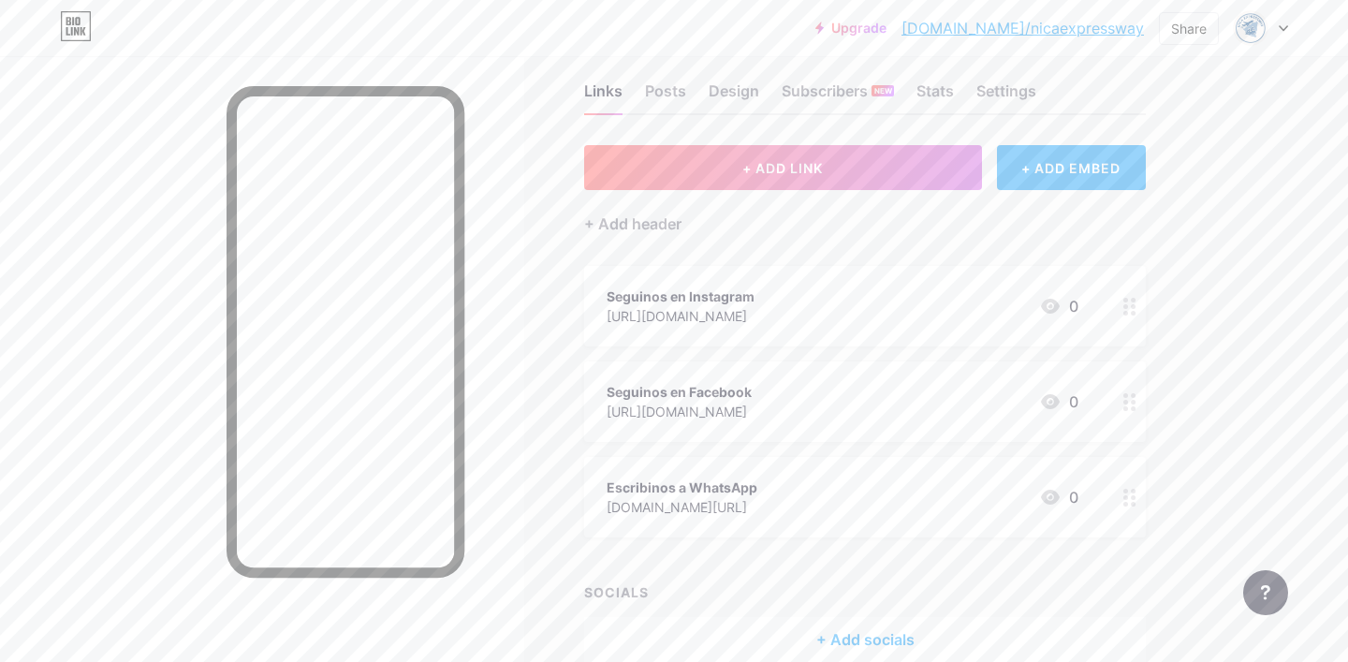
click at [721, 291] on div "Seguinos en Instagram" at bounding box center [681, 296] width 148 height 20
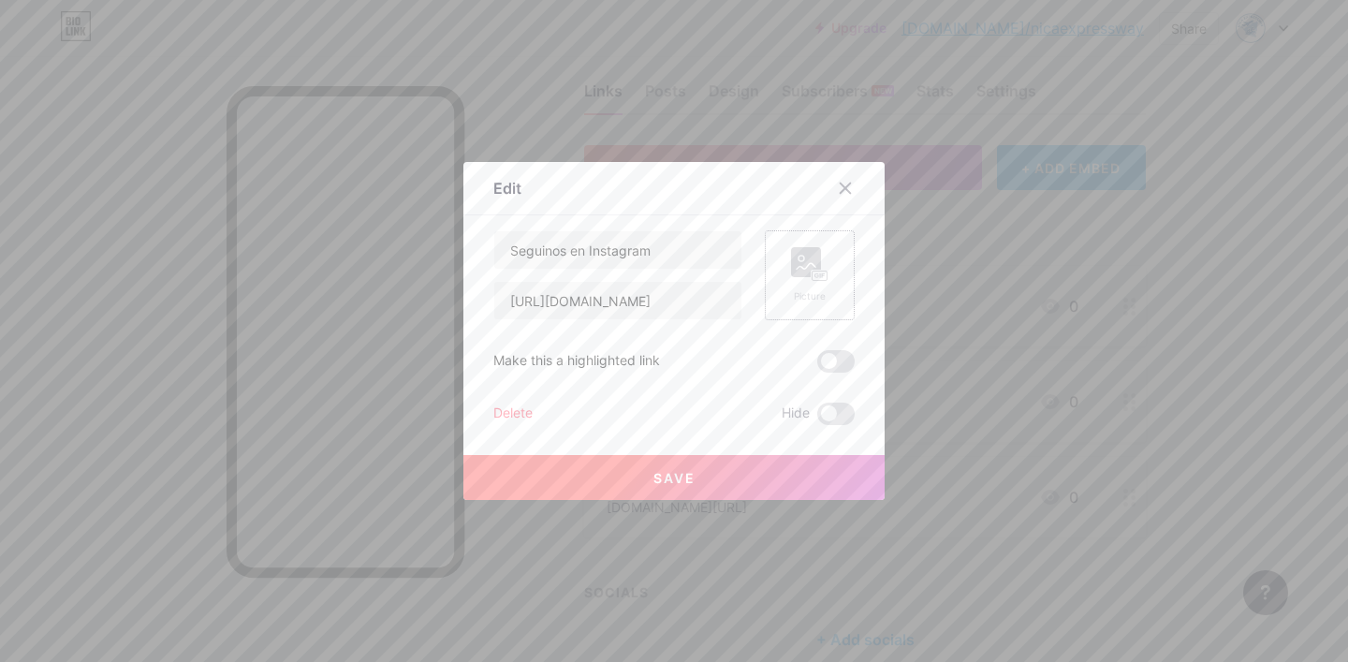
click at [825, 267] on icon at bounding box center [809, 264] width 37 height 35
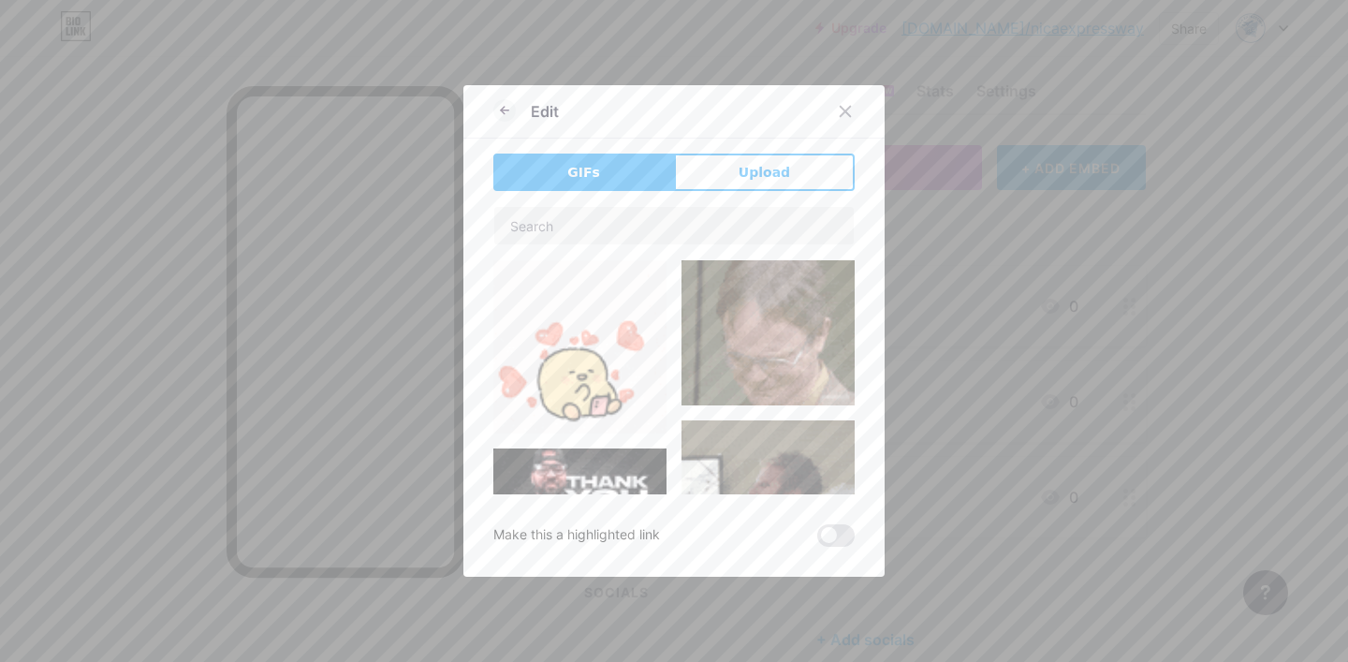
click at [747, 172] on span "Upload" at bounding box center [764, 173] width 51 height 20
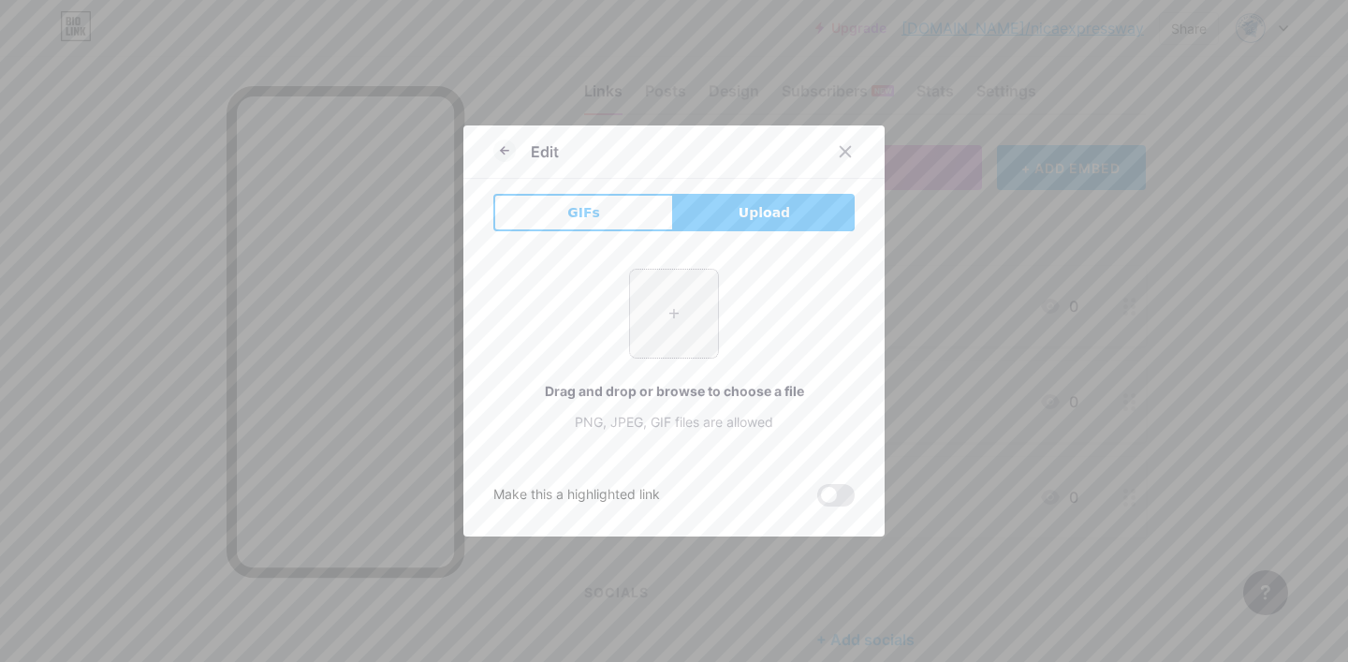
click at [682, 289] on input "file" at bounding box center [674, 314] width 88 height 88
type input "C:\fakepath\Instagram_icon.webp"
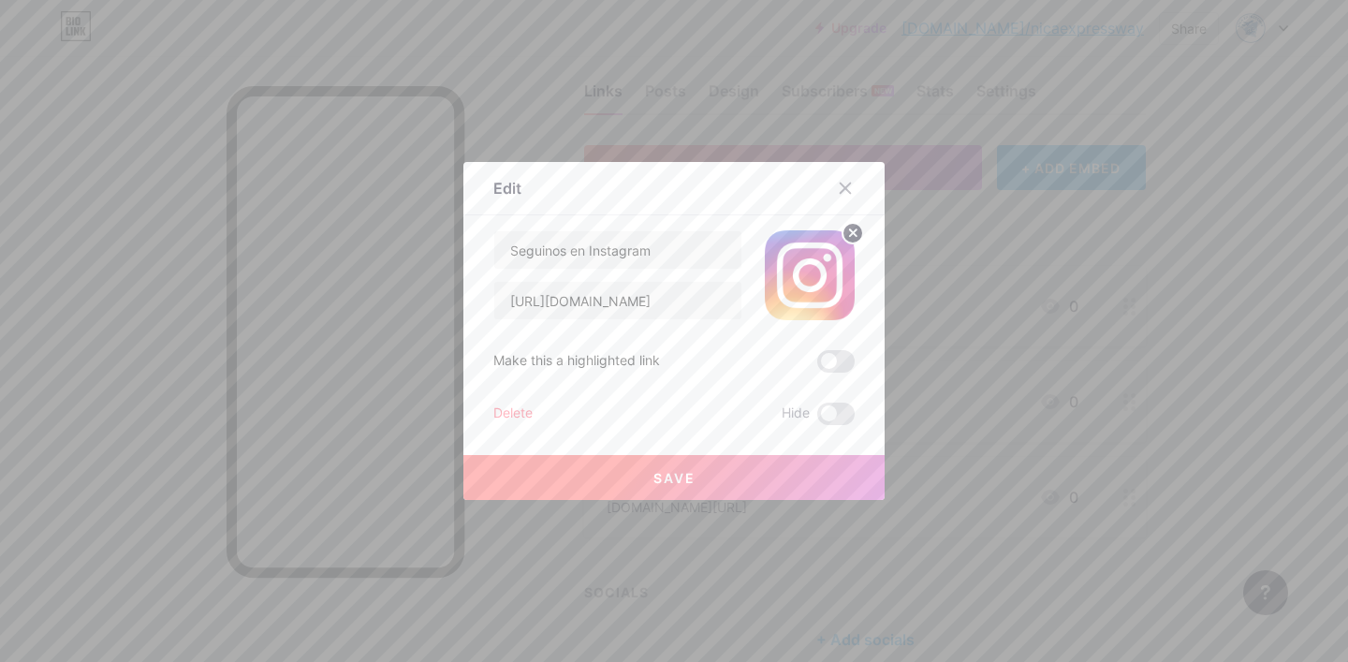
click at [658, 474] on span "Save" at bounding box center [674, 478] width 42 height 16
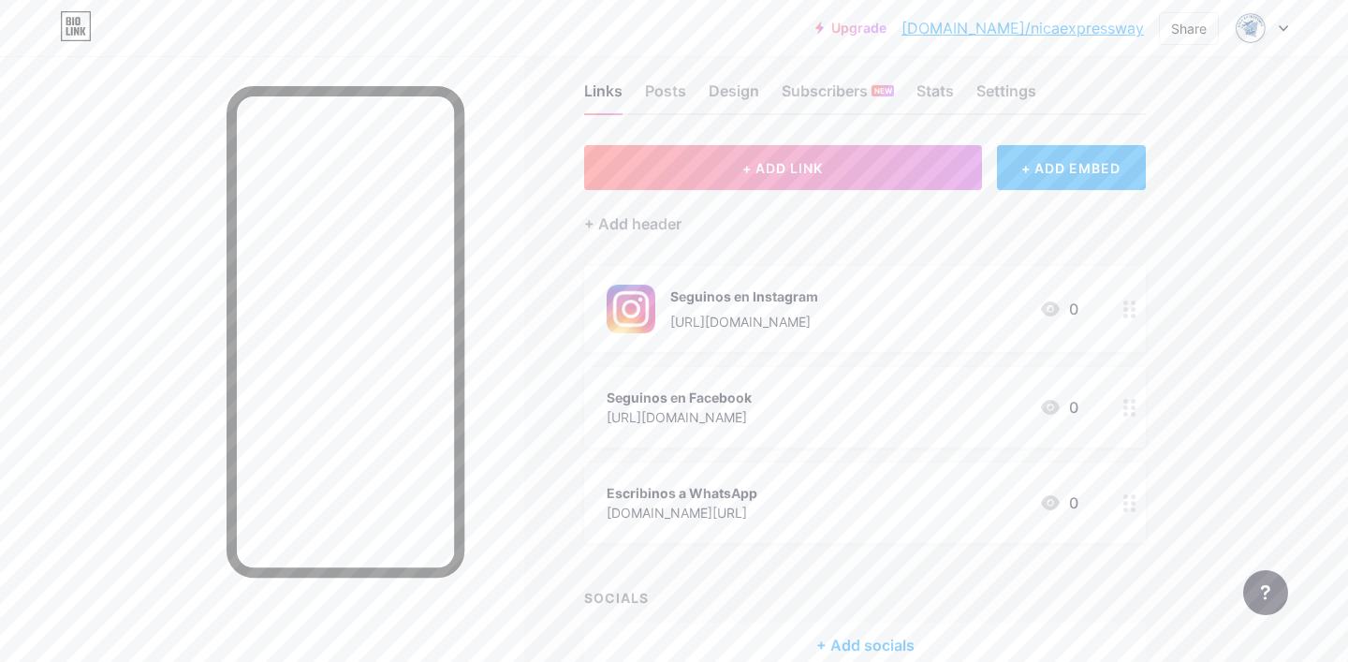
click at [714, 398] on div "Seguinos en Facebook" at bounding box center [679, 398] width 145 height 20
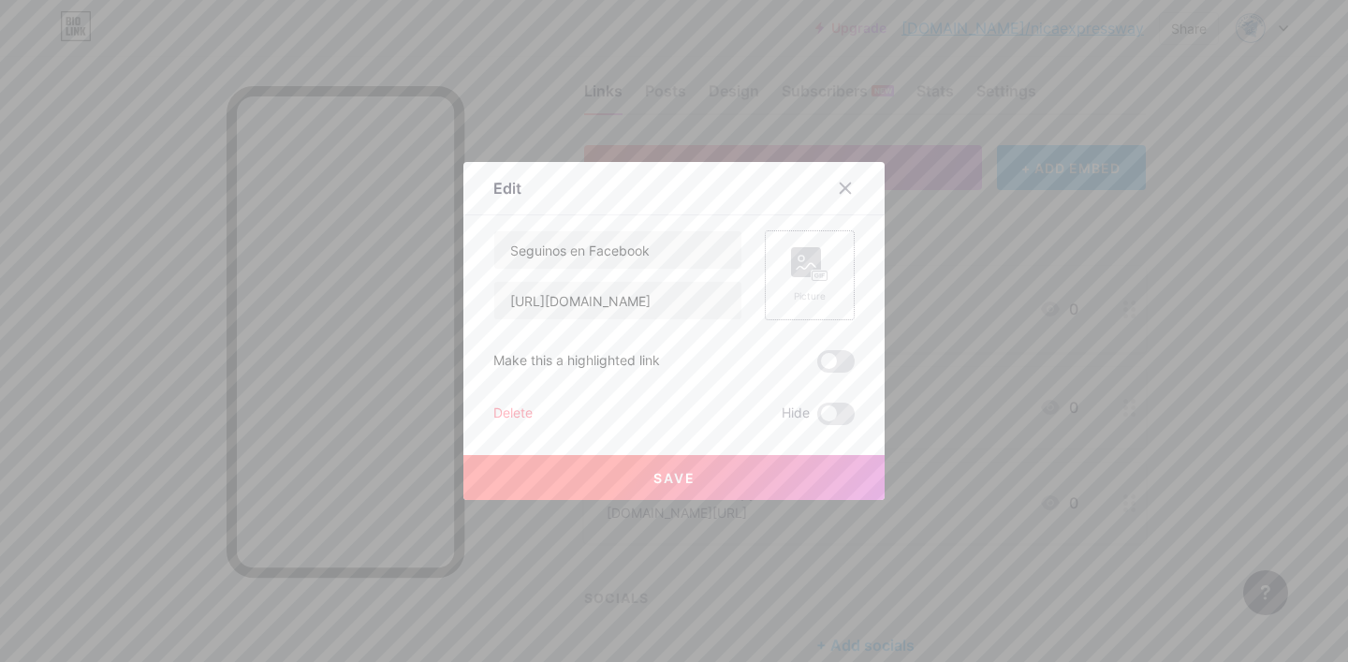
click at [808, 280] on icon at bounding box center [809, 264] width 37 height 35
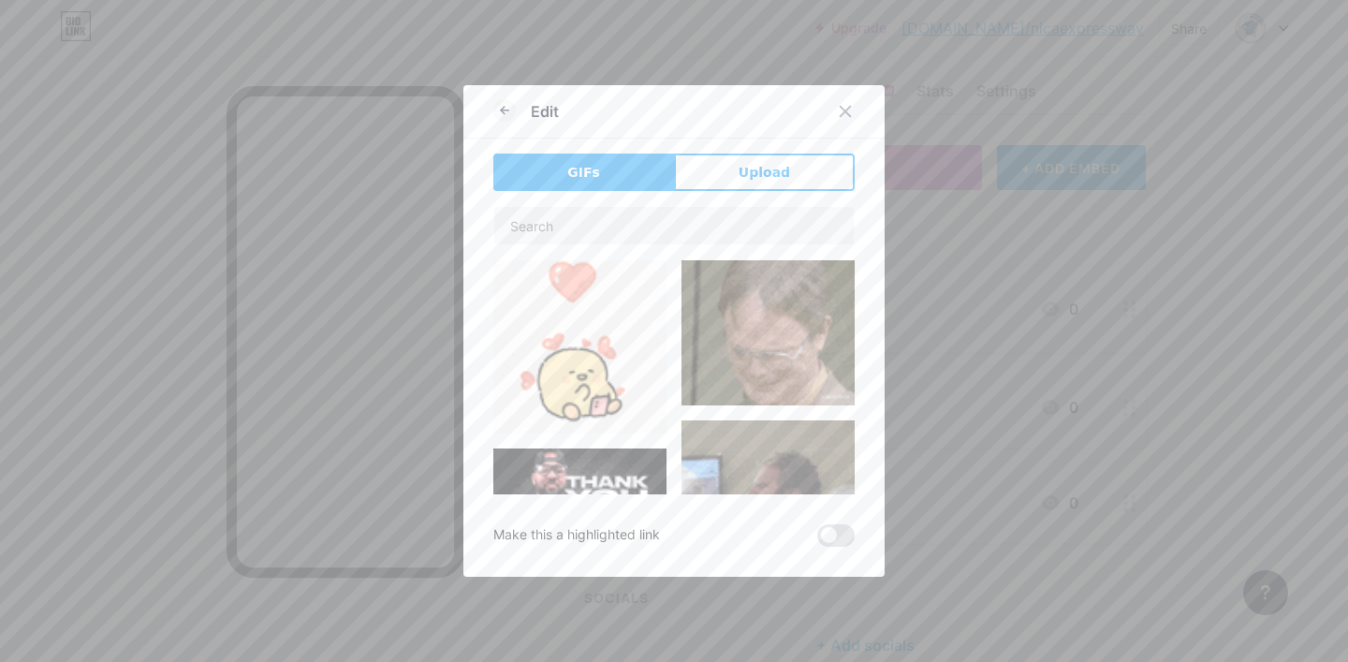
click at [777, 189] on button "Upload" at bounding box center [764, 172] width 181 height 37
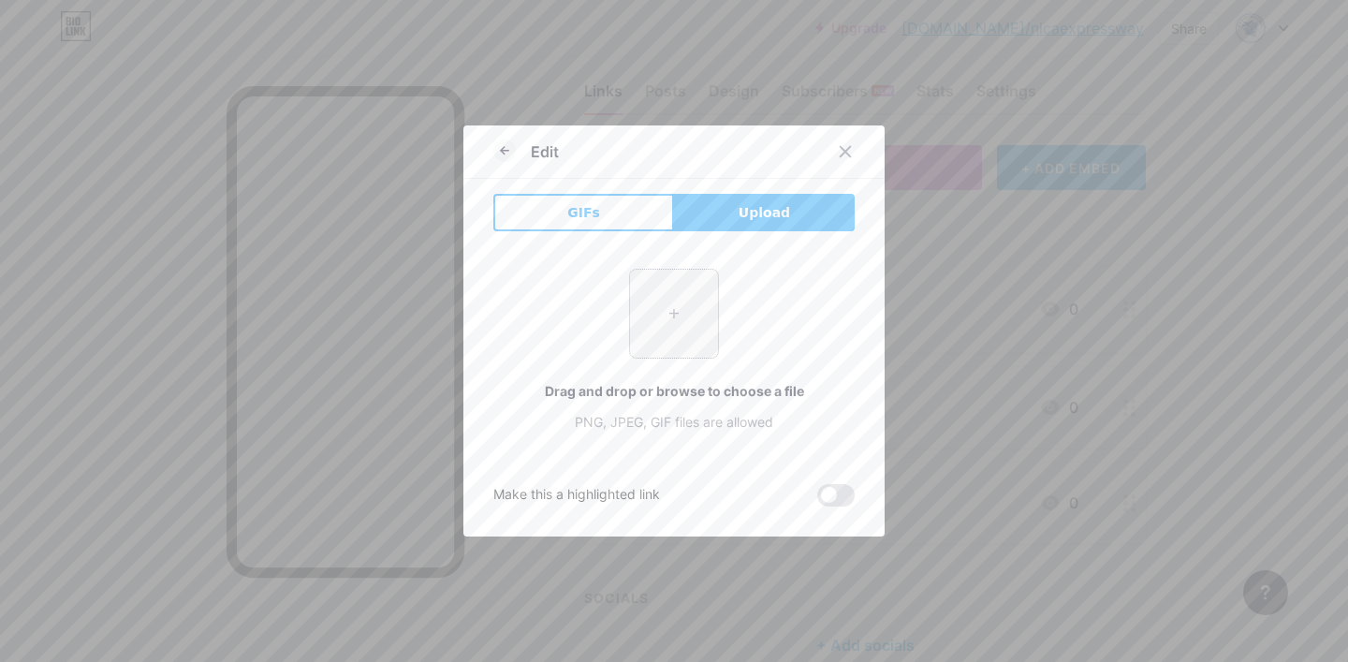
click at [671, 312] on input "file" at bounding box center [674, 314] width 88 height 88
type input "C:\fakepath\facebook.webp"
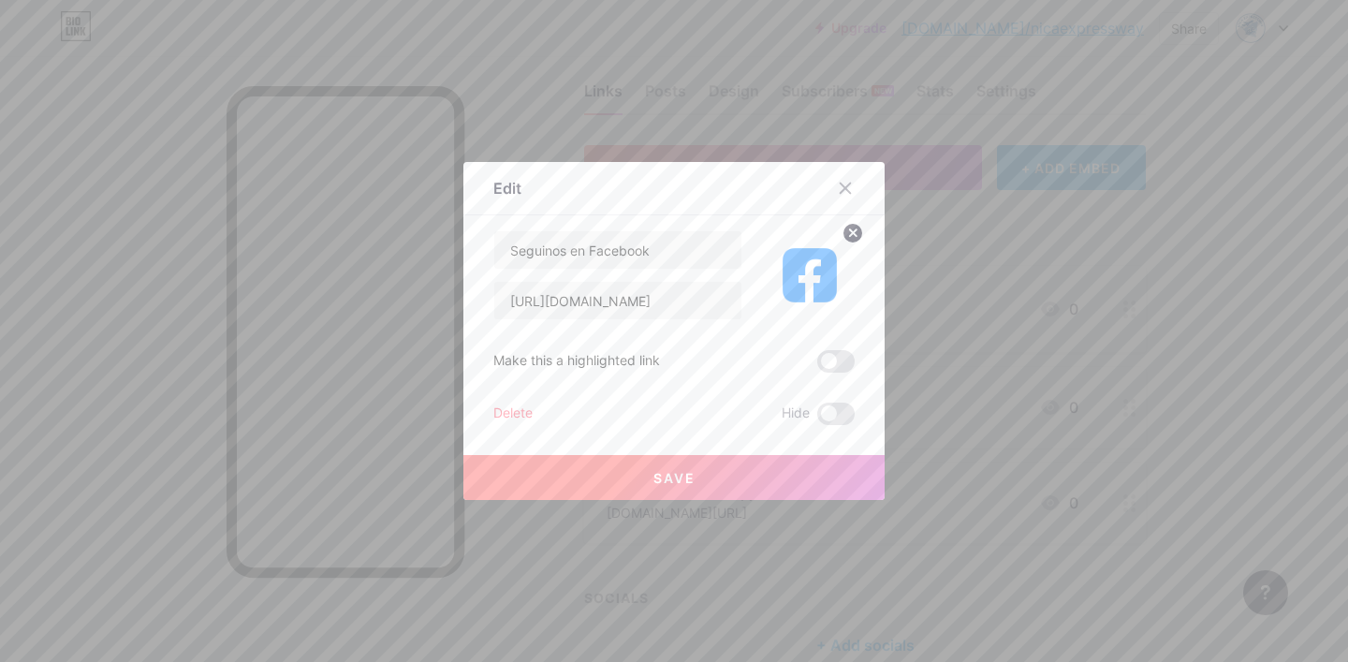
click at [801, 477] on button "Save" at bounding box center [673, 477] width 421 height 45
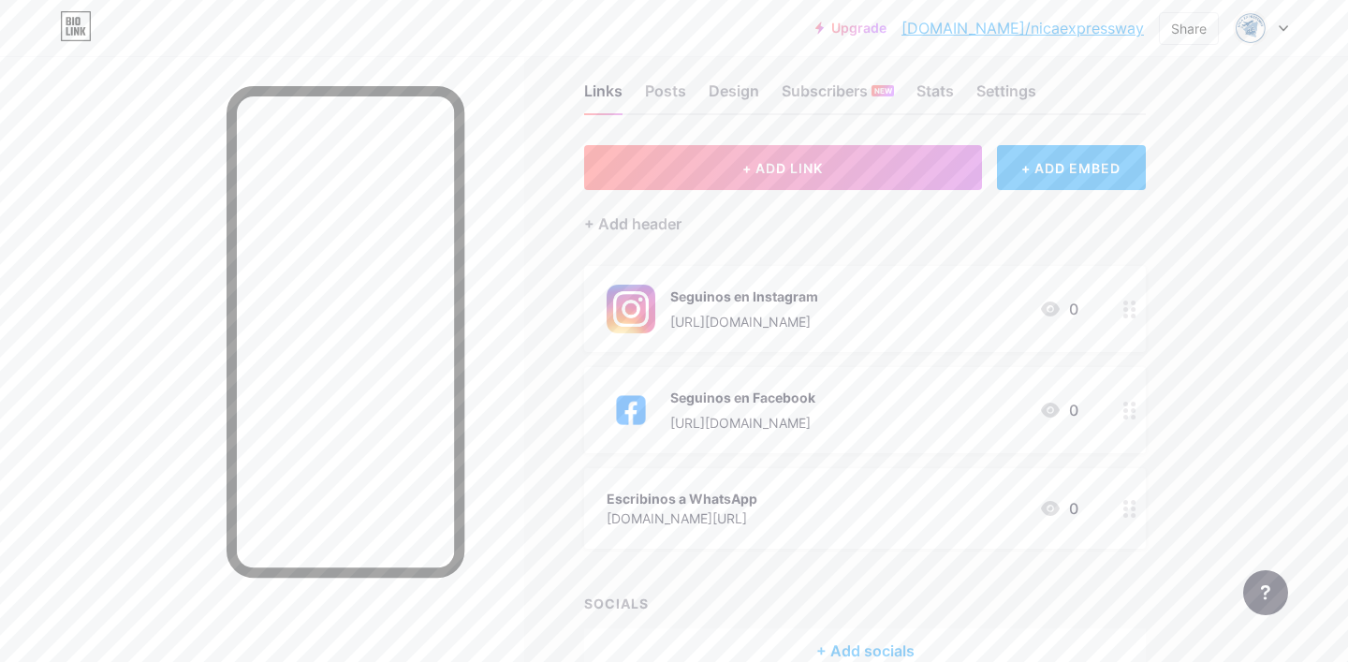
click at [707, 489] on div "Escribinos a WhatsApp" at bounding box center [682, 499] width 151 height 20
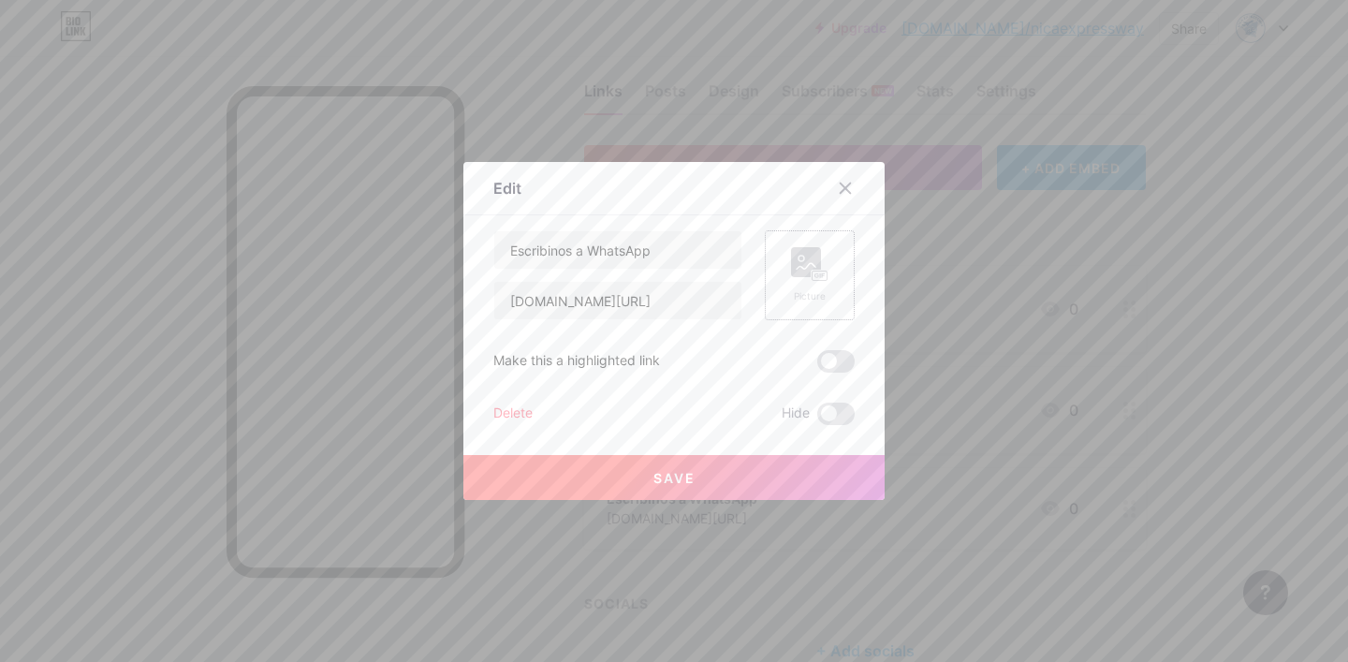
click at [801, 275] on rect at bounding box center [806, 262] width 30 height 30
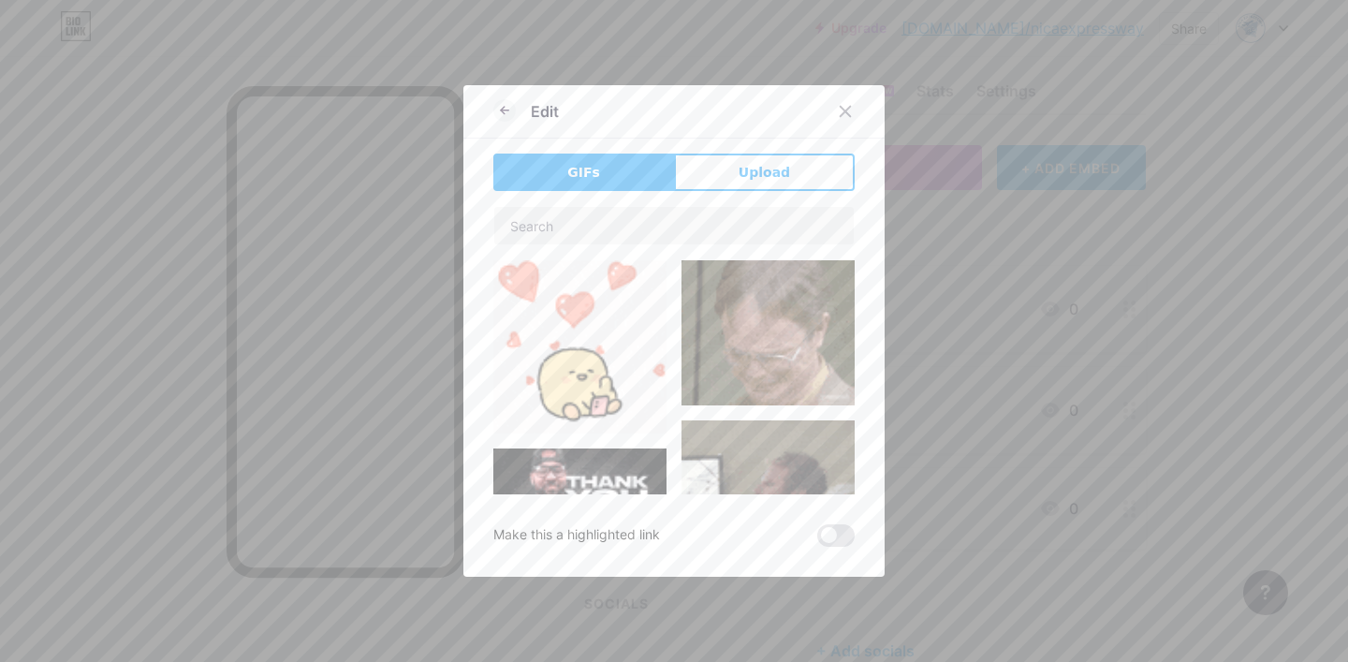
click at [763, 145] on div "Edit GIFs Upload Content YouTube Play YouTube video without leaving your page. …" at bounding box center [673, 331] width 421 height 492
click at [756, 160] on button "Upload" at bounding box center [764, 172] width 181 height 37
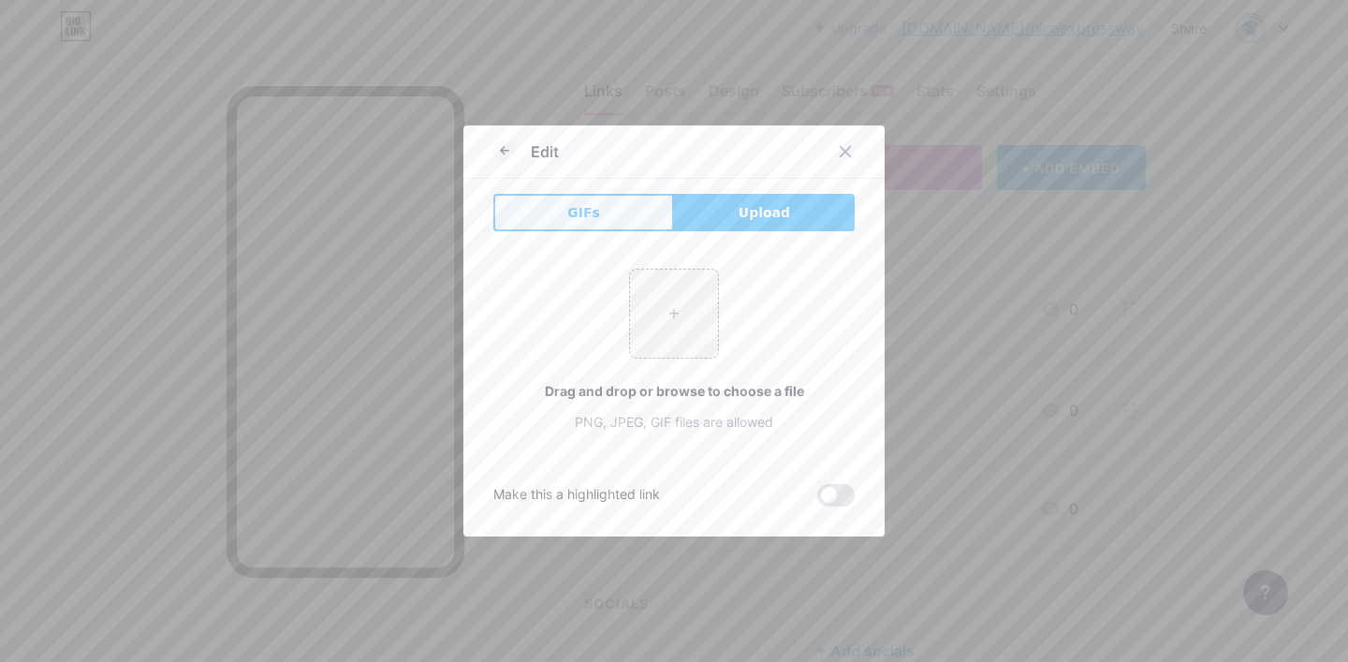
click at [575, 215] on span "GIFs" at bounding box center [583, 213] width 33 height 20
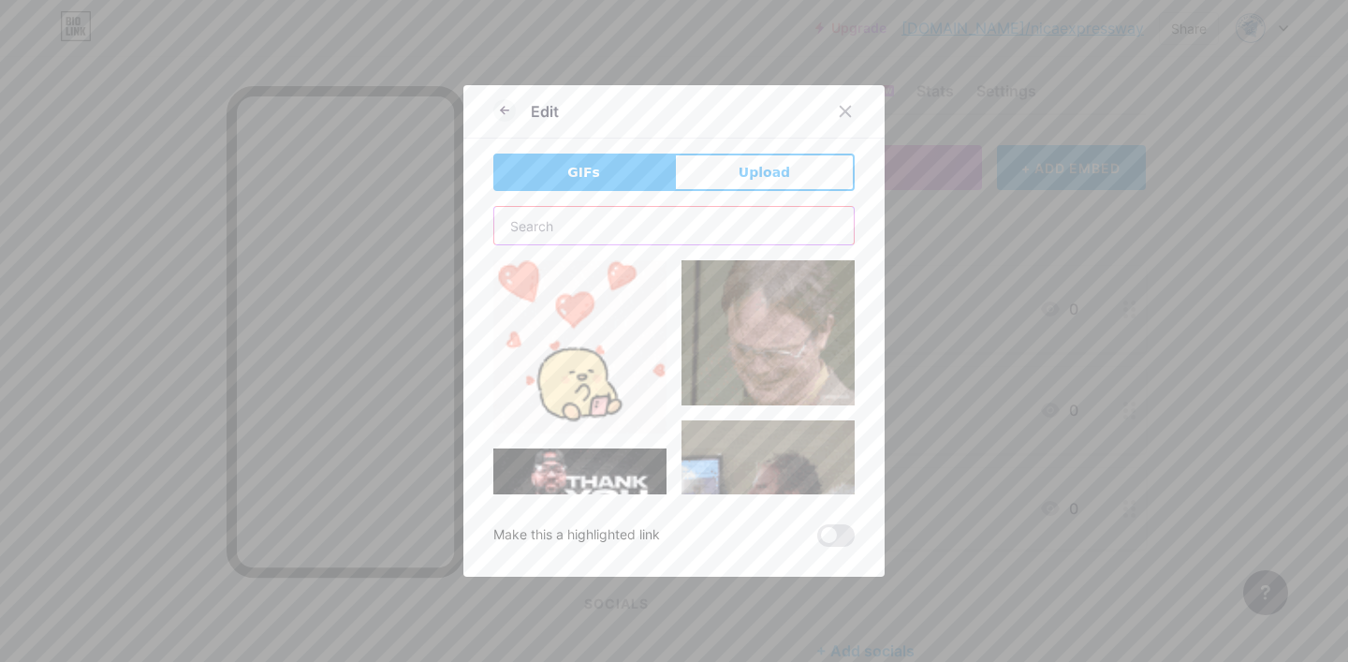
click at [592, 214] on input "text" at bounding box center [674, 225] width 360 height 37
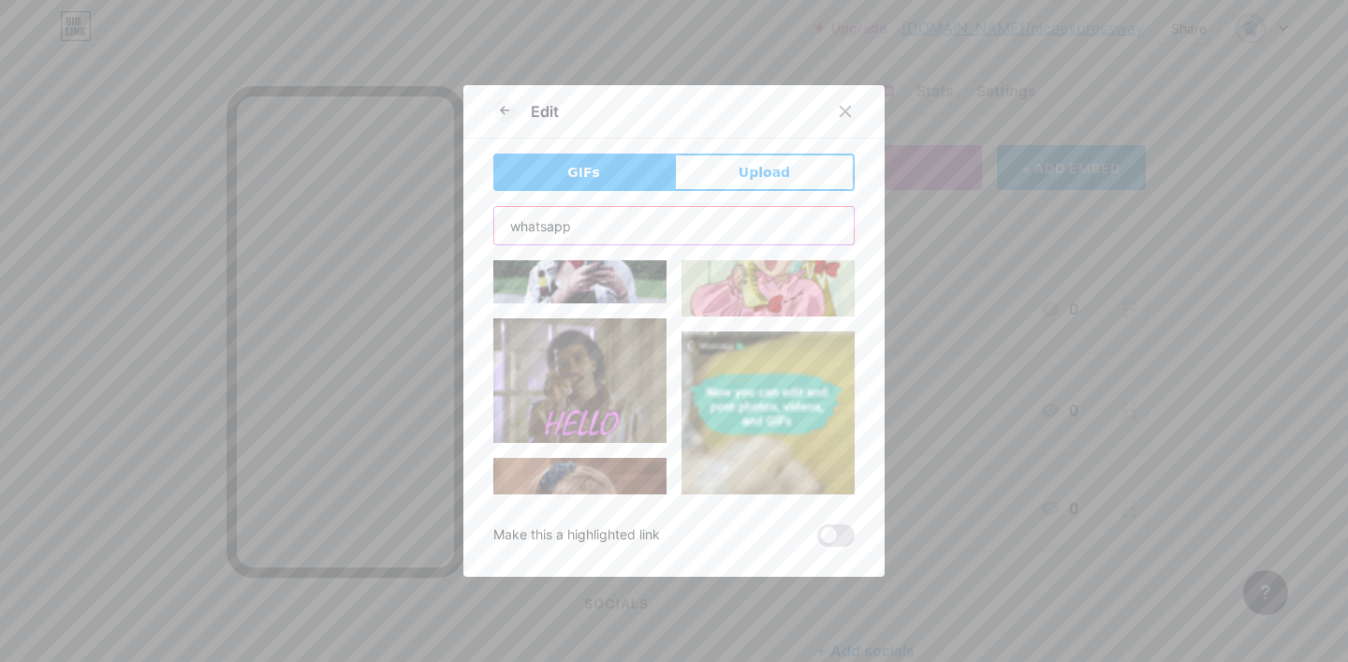
scroll to position [678, 0]
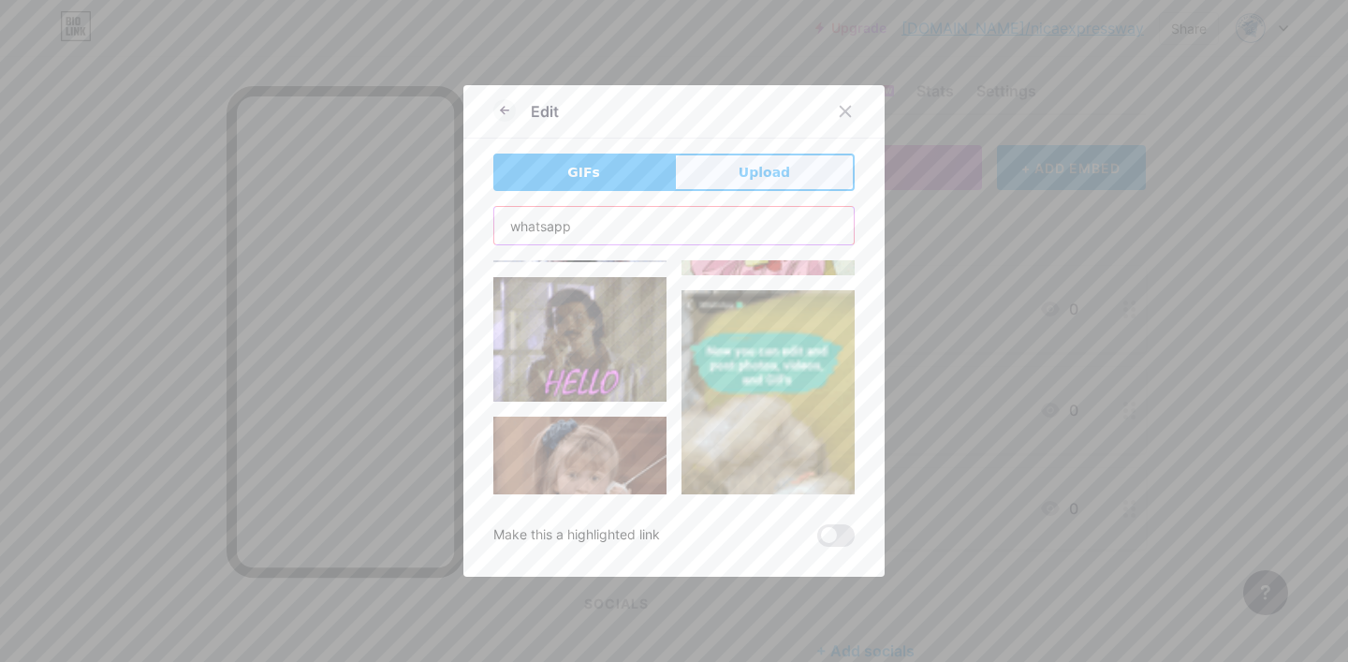
type input "whatsapp"
click at [741, 176] on span "Upload" at bounding box center [764, 173] width 51 height 20
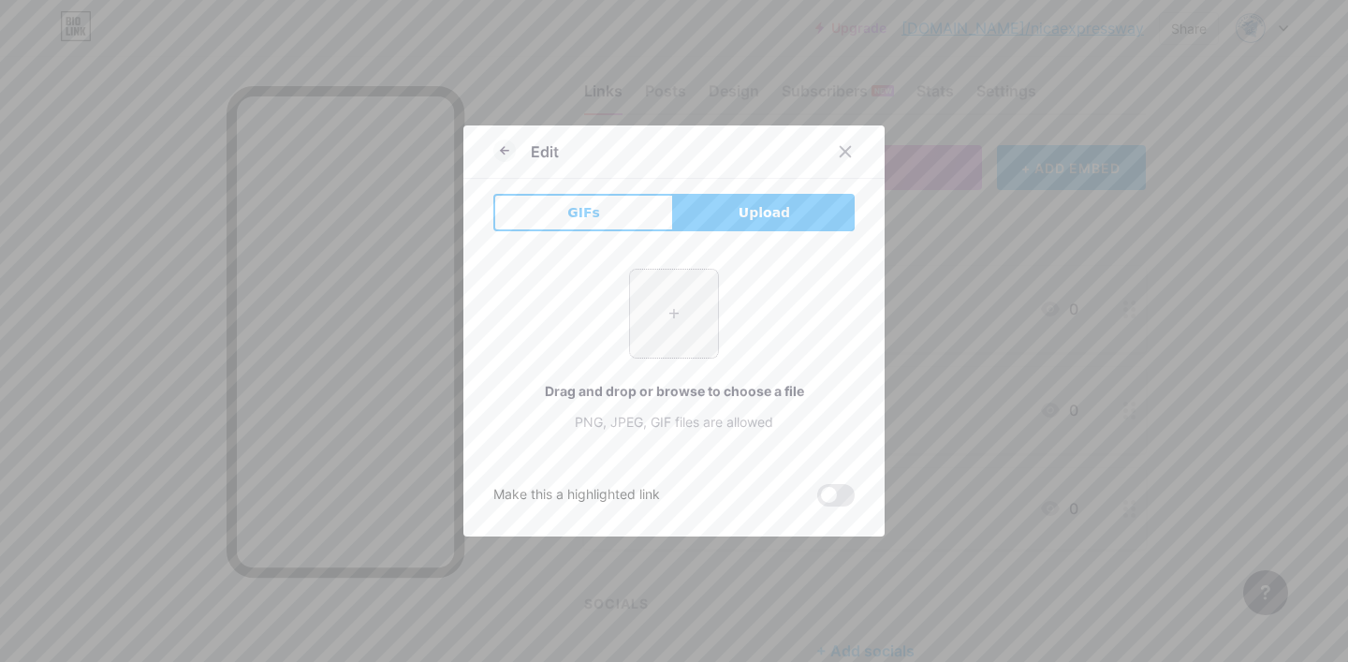
click at [681, 314] on input "file" at bounding box center [674, 314] width 88 height 88
type input "C:\fakepath\whatsapp.png"
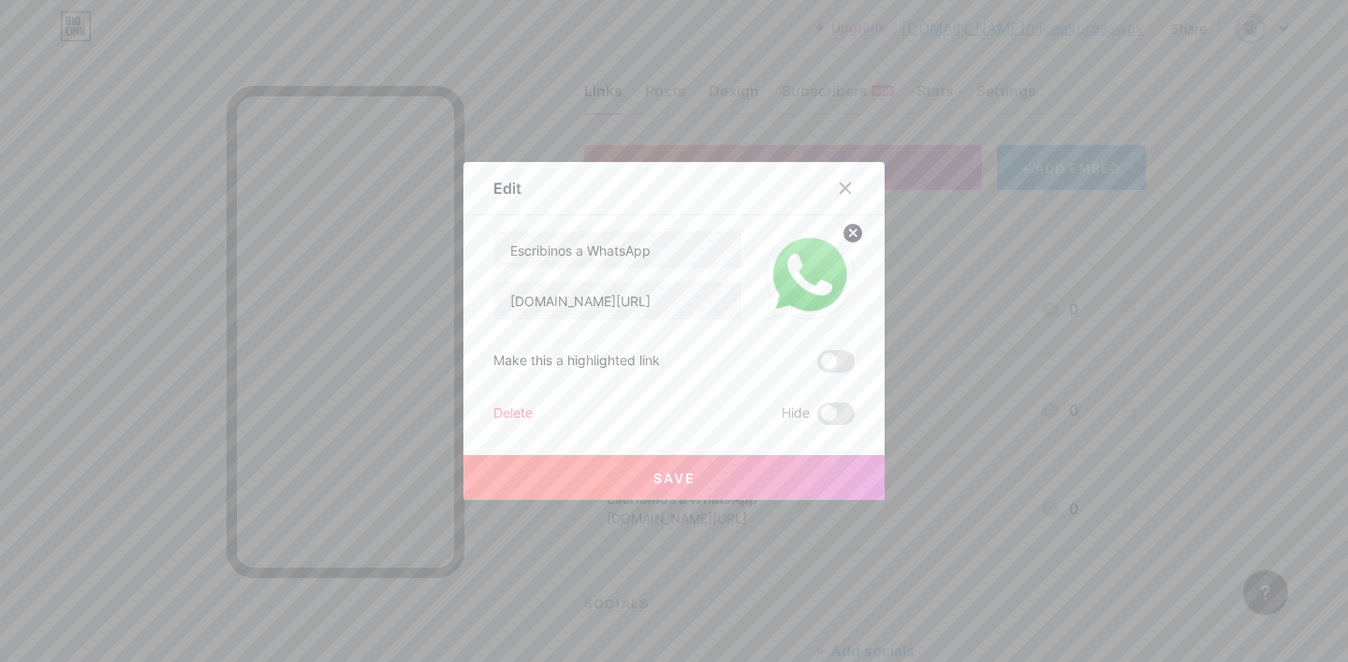
click at [772, 482] on button "Save" at bounding box center [673, 477] width 421 height 45
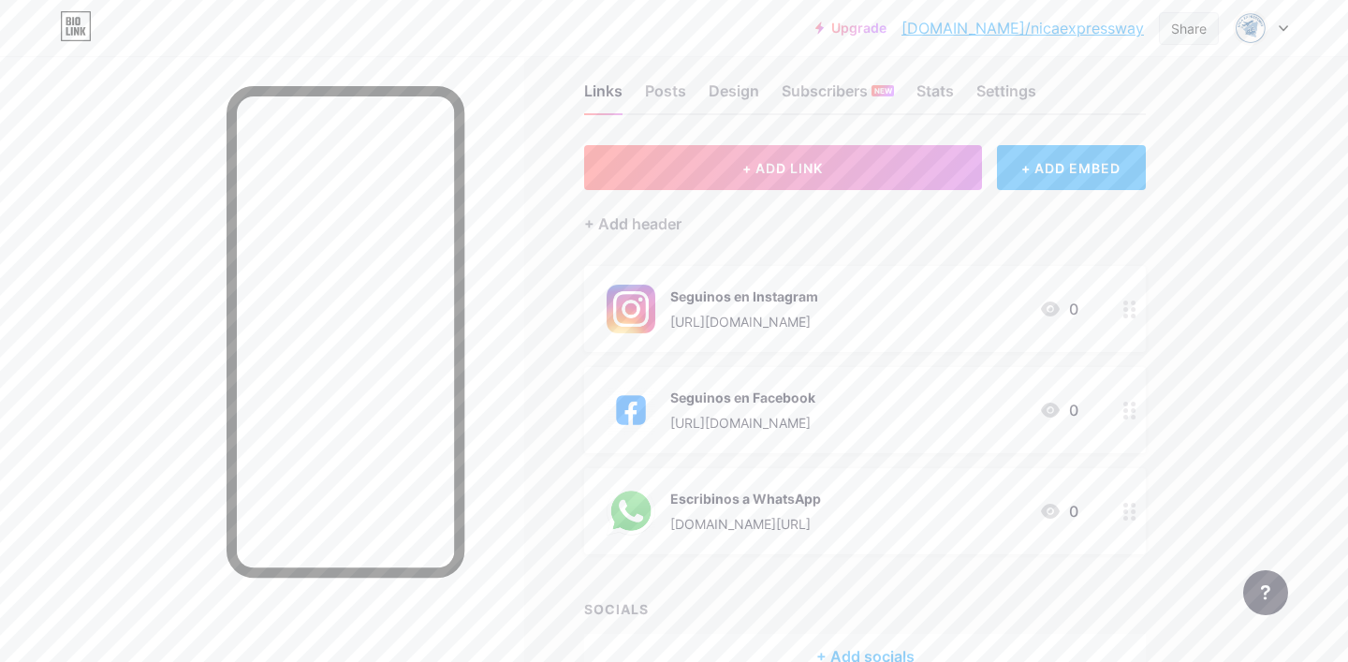
click at [1187, 32] on div "Share" at bounding box center [1189, 29] width 36 height 20
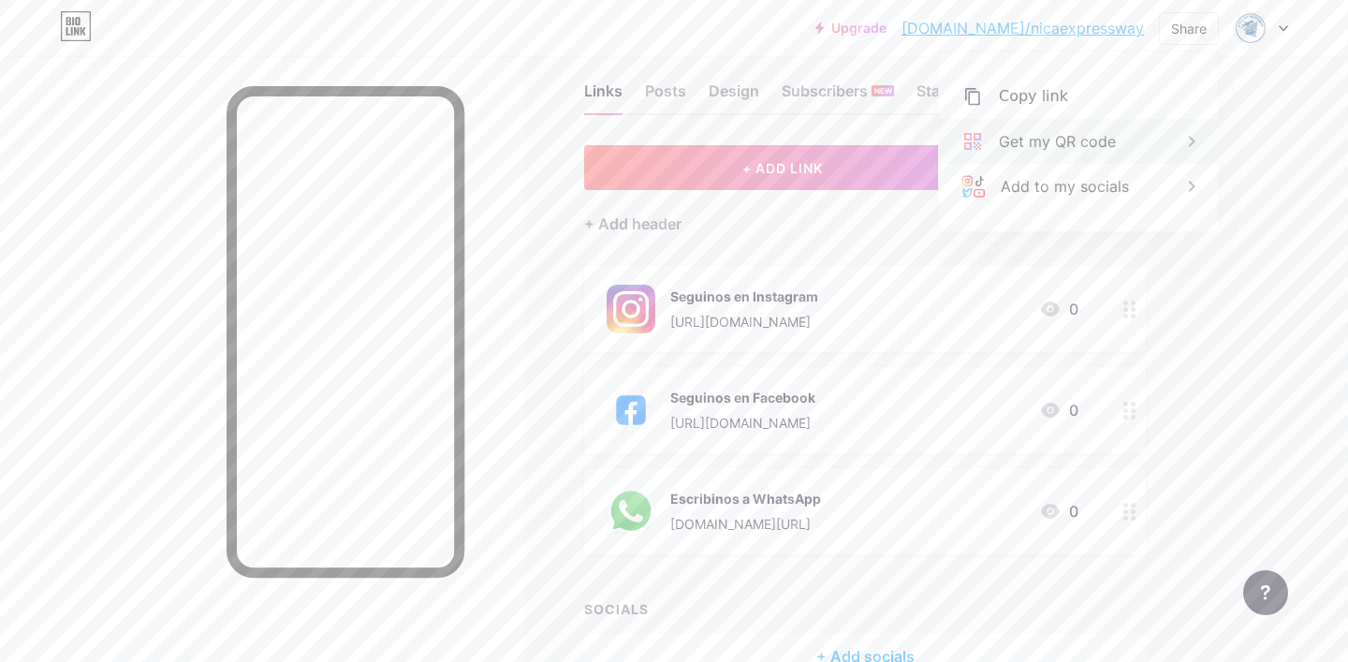
click at [1098, 148] on div "Get my QR code" at bounding box center [1057, 141] width 117 height 22
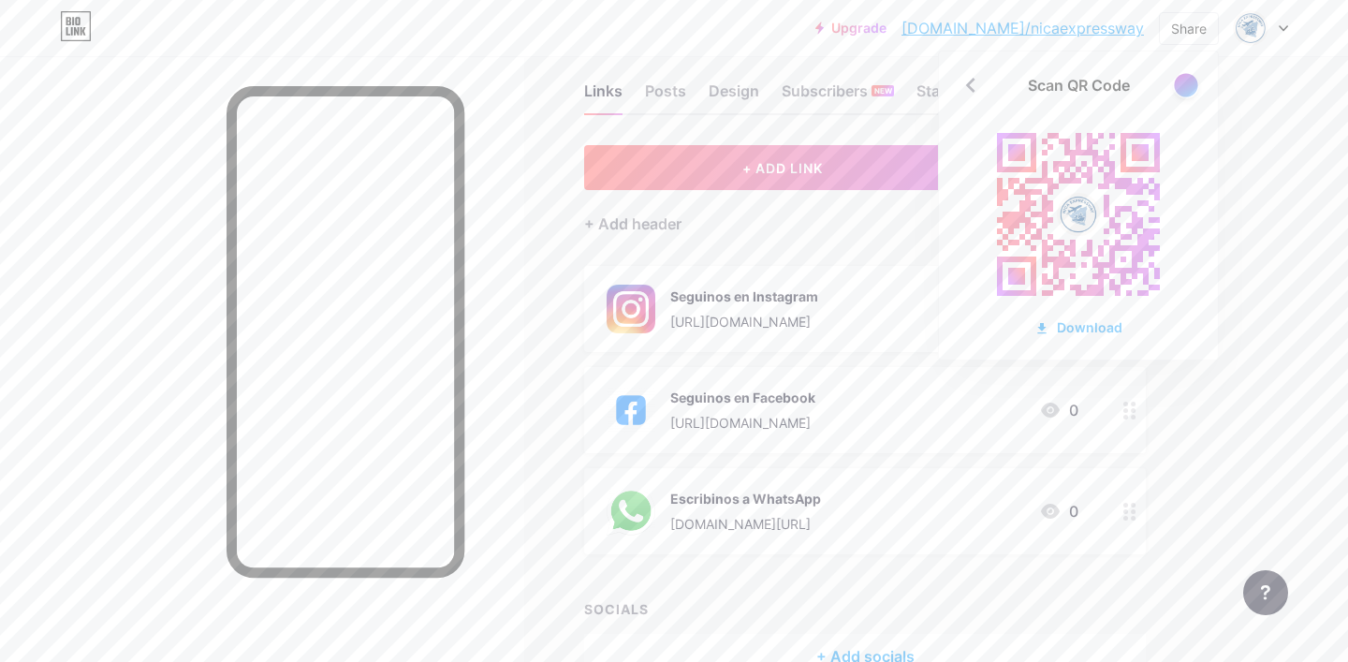
click at [1185, 84] on div at bounding box center [1185, 84] width 23 height 23
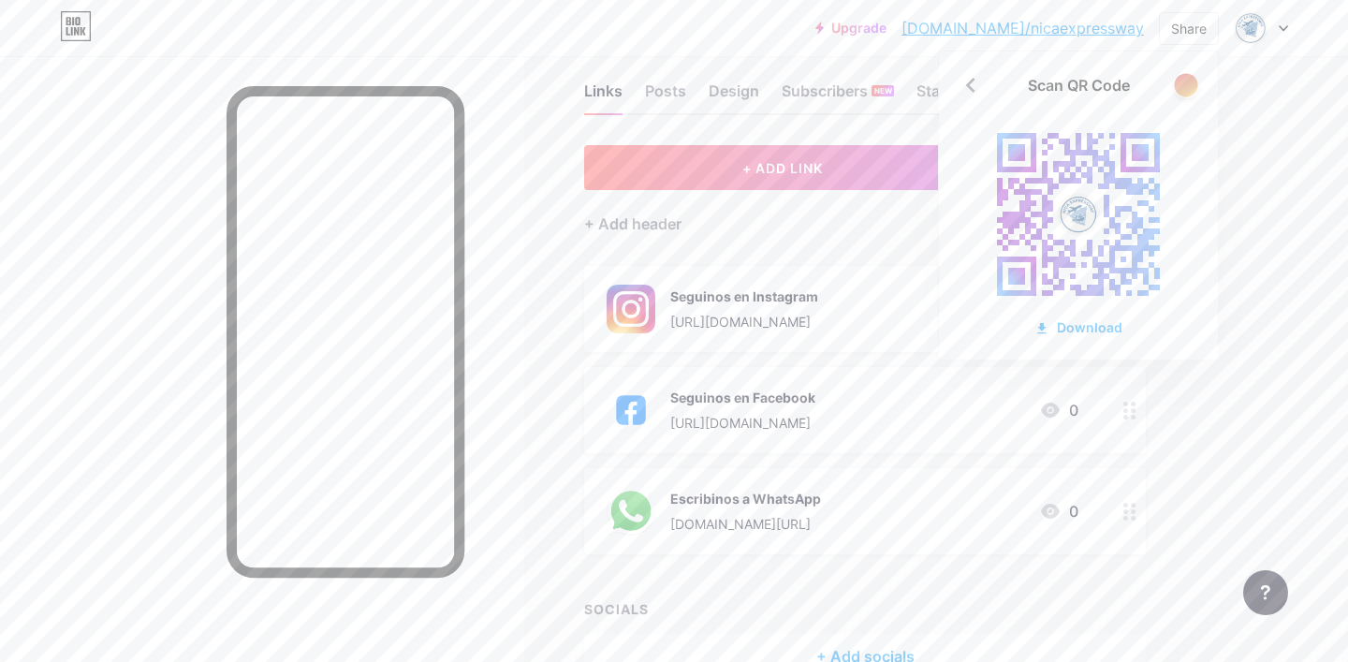
click at [1186, 83] on div at bounding box center [1185, 84] width 23 height 23
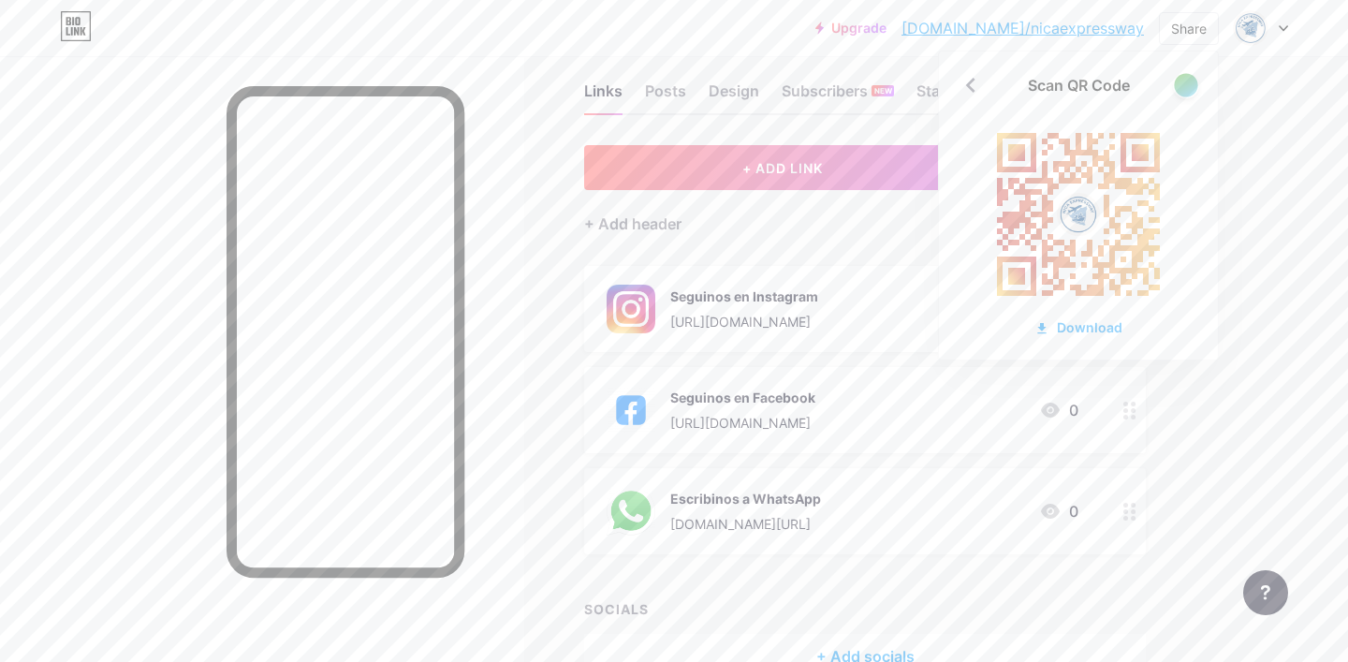
click at [1186, 83] on div at bounding box center [1185, 84] width 23 height 23
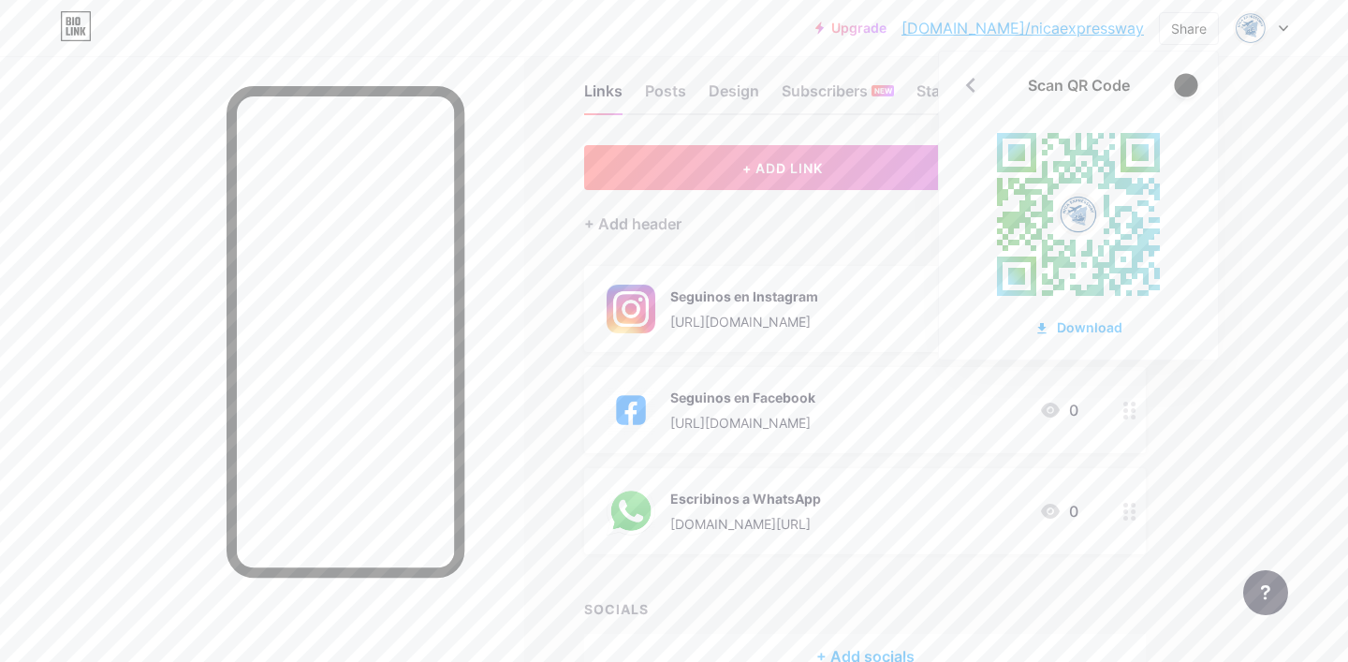
click at [1186, 84] on div at bounding box center [1185, 84] width 23 height 23
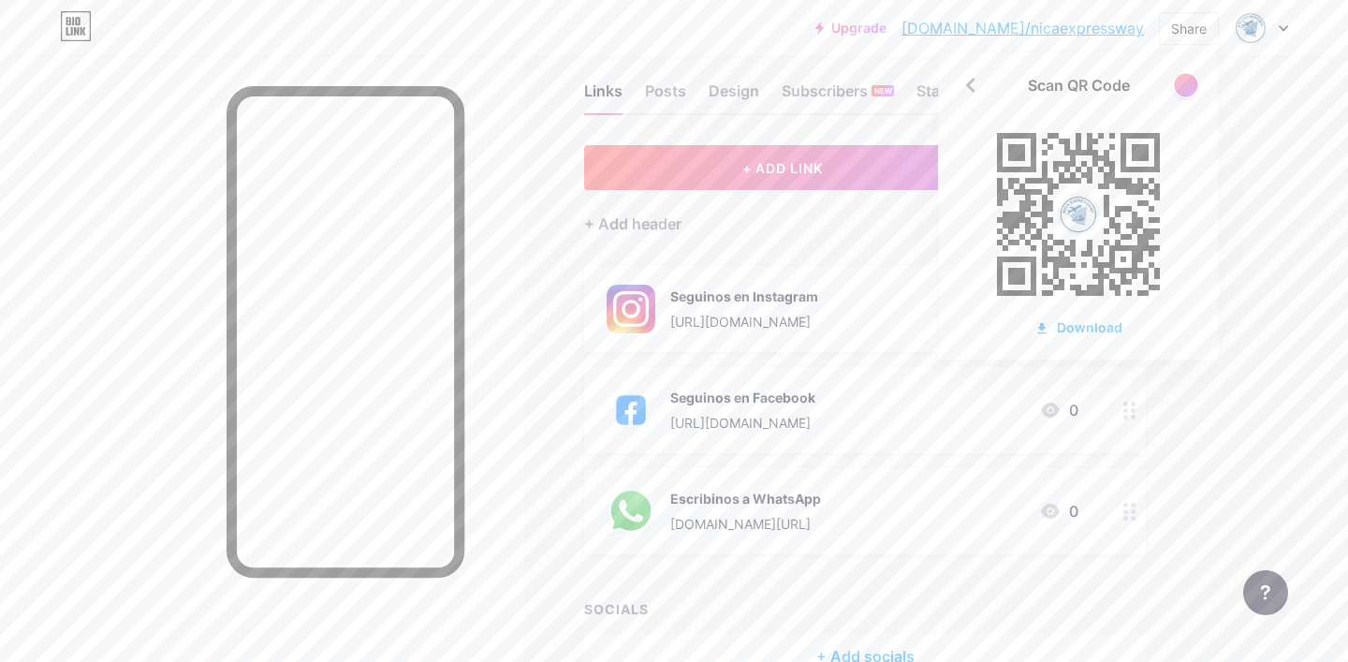
click at [1185, 84] on div at bounding box center [1185, 84] width 23 height 23
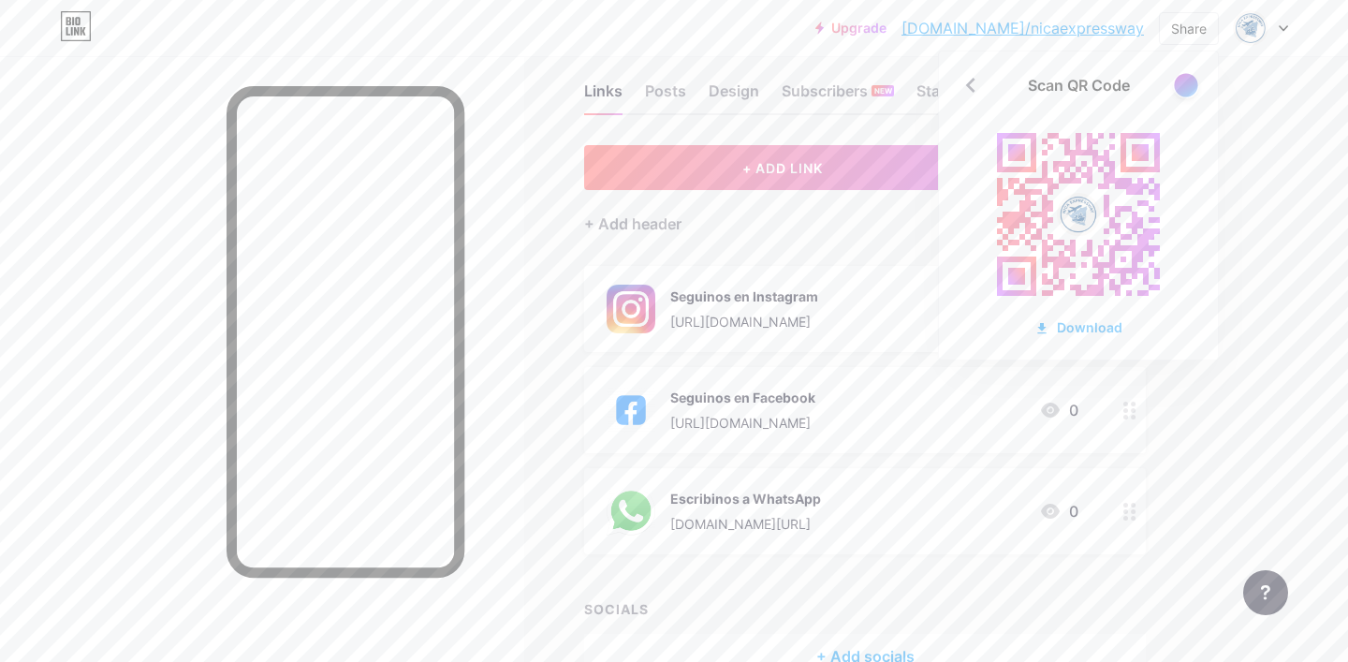
click at [1187, 84] on div at bounding box center [1185, 84] width 23 height 23
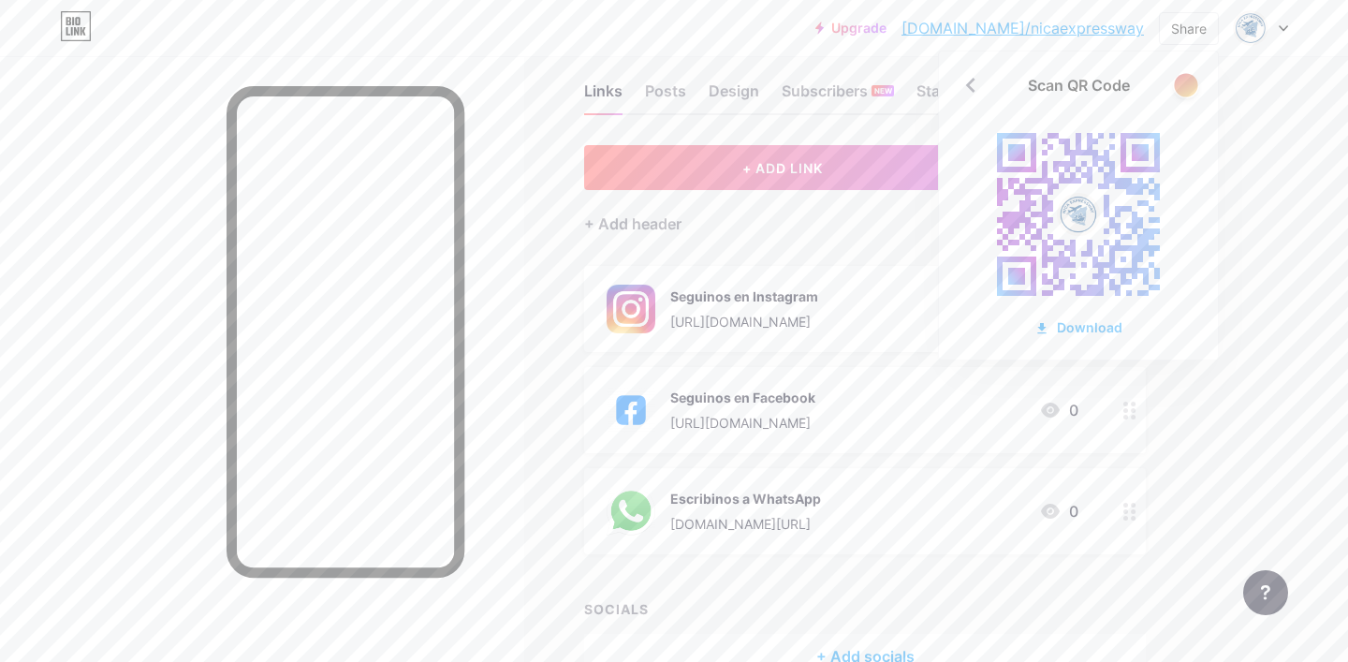
click at [1187, 84] on div at bounding box center [1185, 84] width 23 height 23
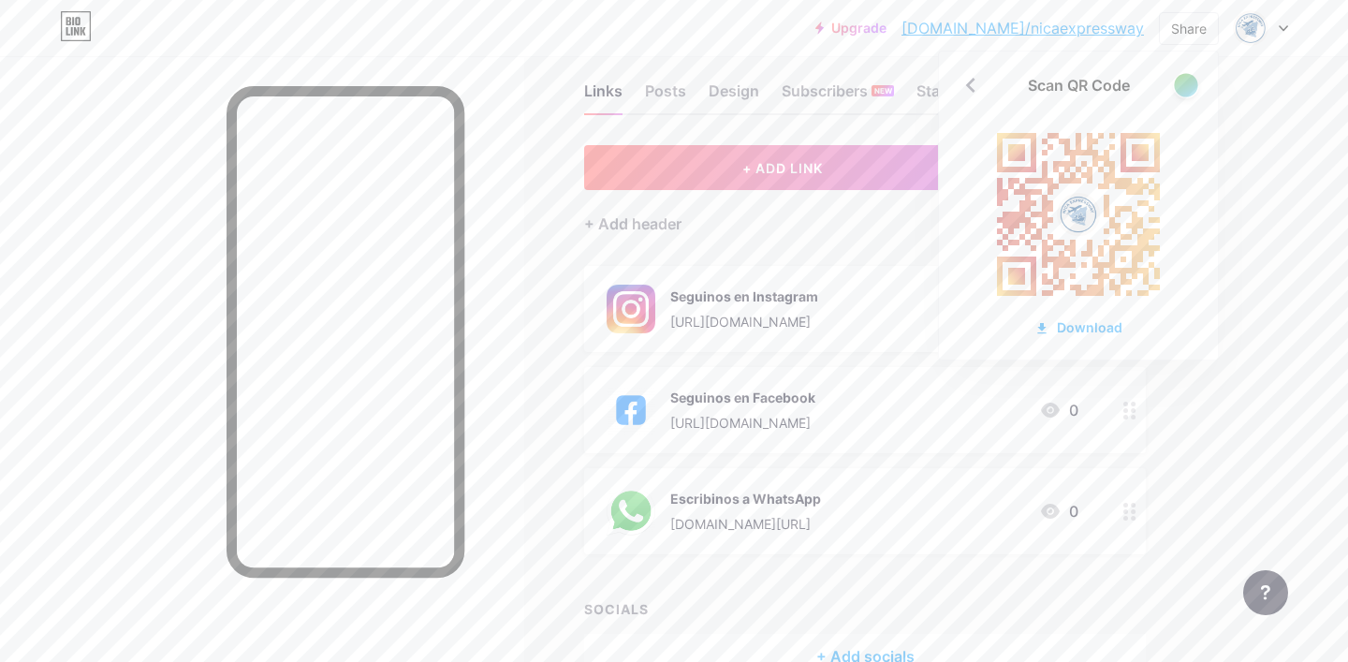
click at [1187, 84] on div at bounding box center [1185, 84] width 23 height 23
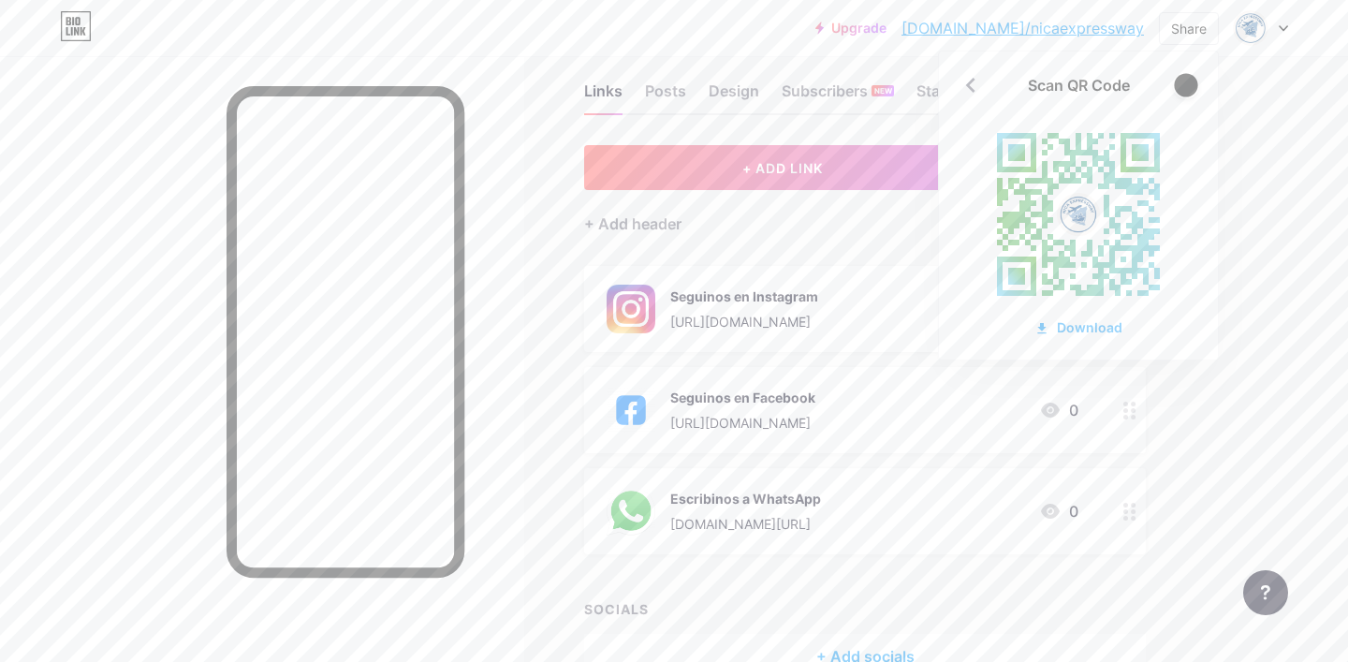
click at [1188, 84] on div at bounding box center [1185, 84] width 23 height 23
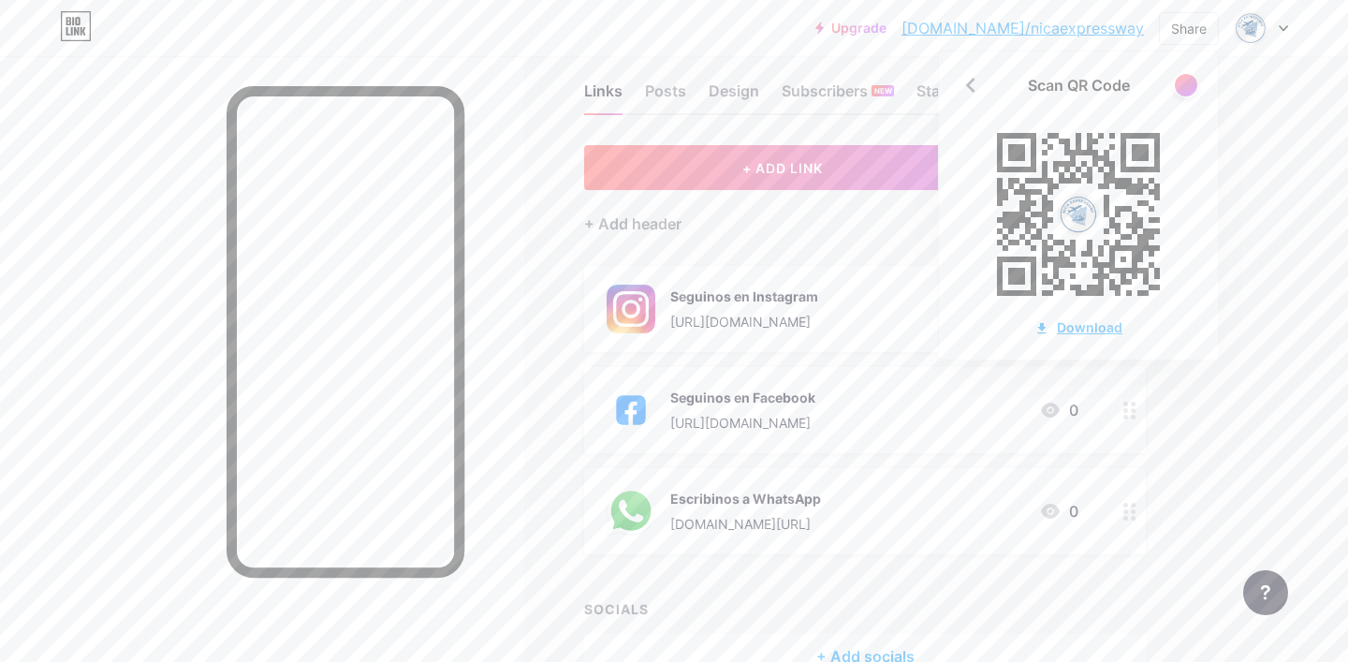
drag, startPoint x: 1074, startPoint y: 323, endPoint x: 1133, endPoint y: 293, distance: 66.2
click at [1073, 323] on div "Download" at bounding box center [1079, 327] width 88 height 20
